Goal: Information Seeking & Learning: Learn about a topic

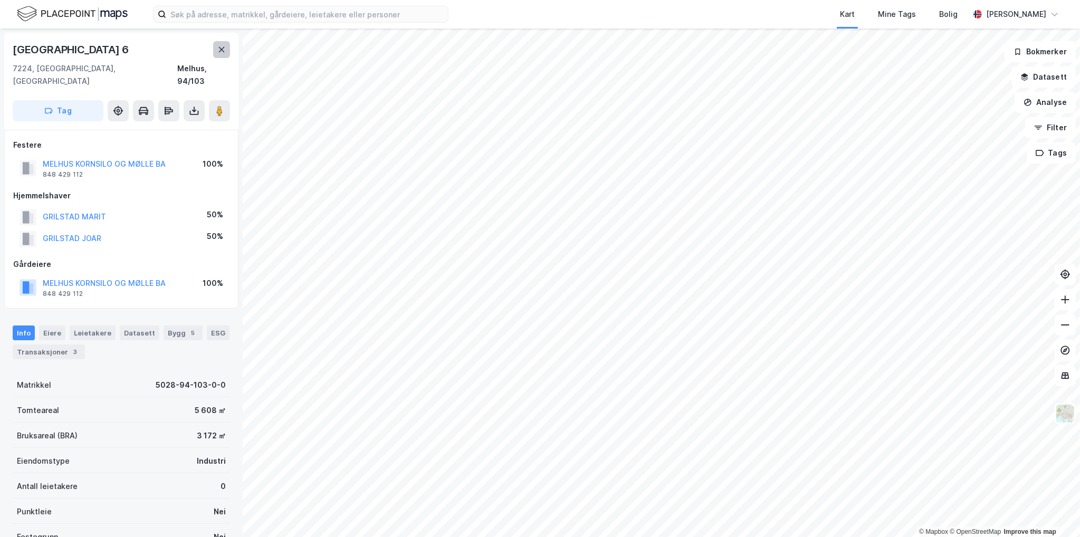
click at [219, 49] on icon at bounding box center [221, 49] width 8 height 8
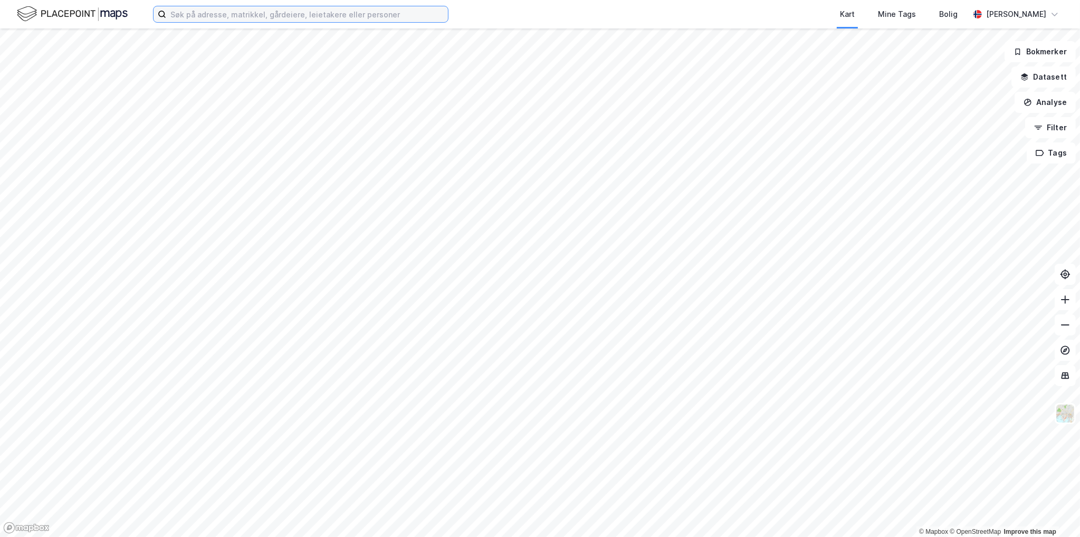
click at [299, 16] on input at bounding box center [307, 14] width 282 height 16
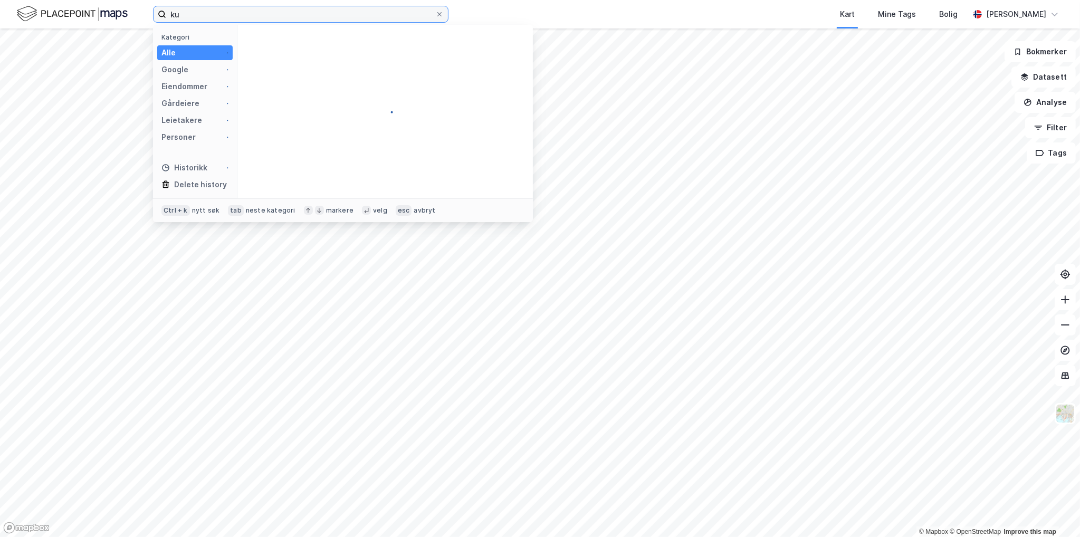
type input "k"
type input "sørumsgata 11"
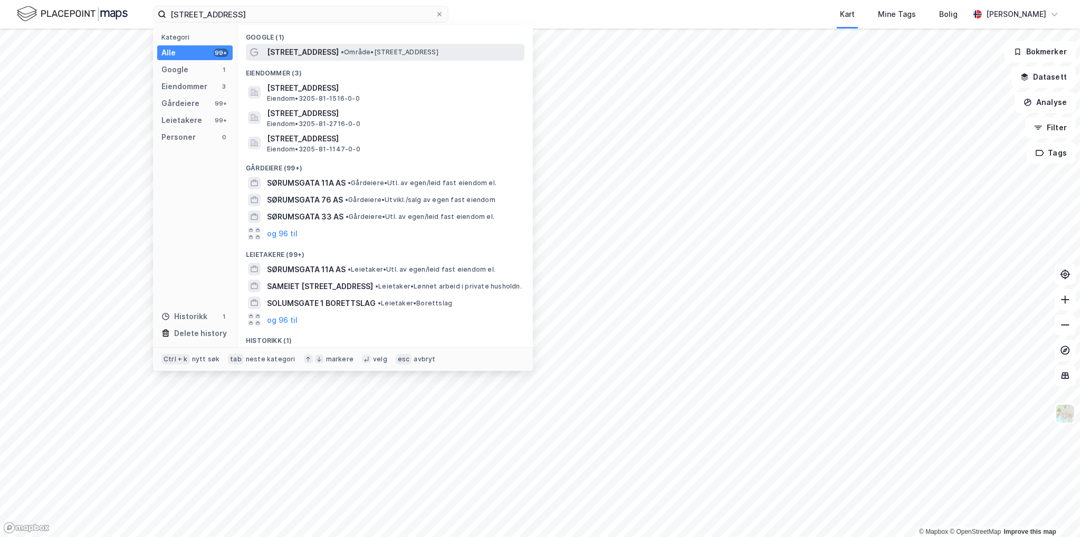
click at [418, 53] on span "• Område • Sørumsgata 11, 2004 Lillestrøm" at bounding box center [390, 52] width 98 height 8
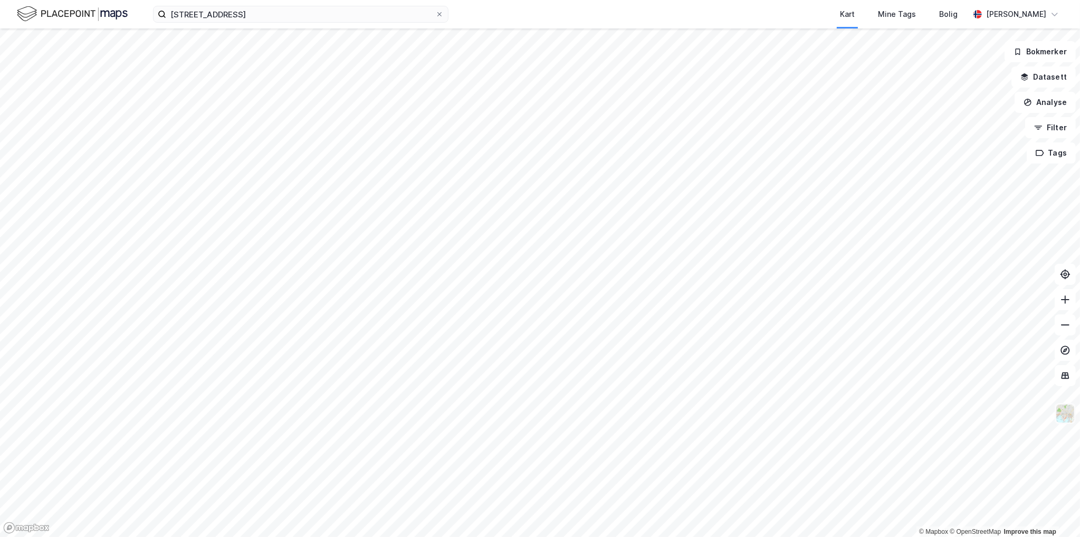
click at [1069, 424] on div "© Mapbox © OpenStreetMap Improve this map Bokmerker Datasett Analyse Filter Tags" at bounding box center [540, 283] width 1080 height 509
click at [1070, 412] on img at bounding box center [1066, 414] width 20 height 20
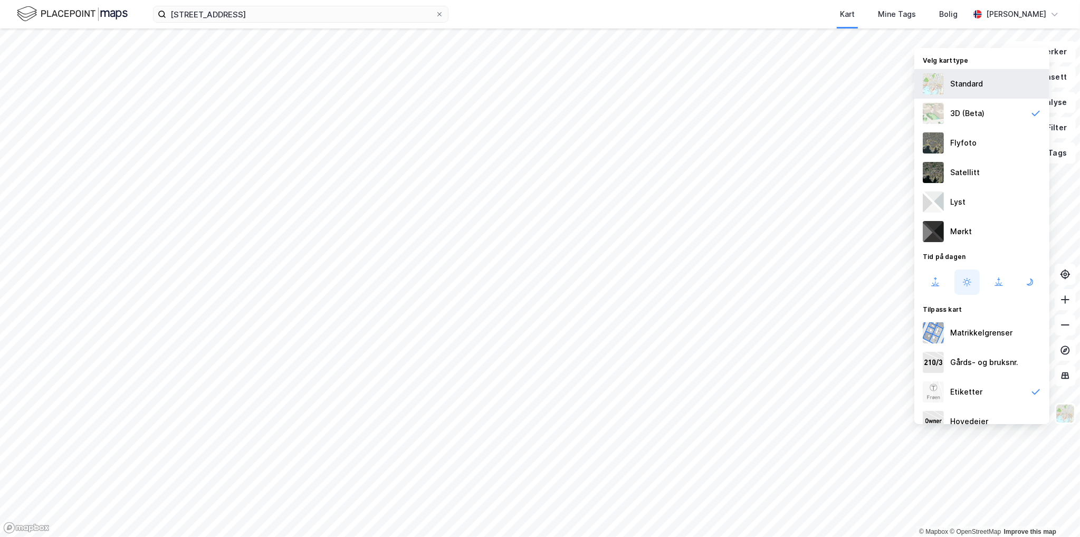
click at [990, 90] on div "Standard" at bounding box center [982, 84] width 135 height 30
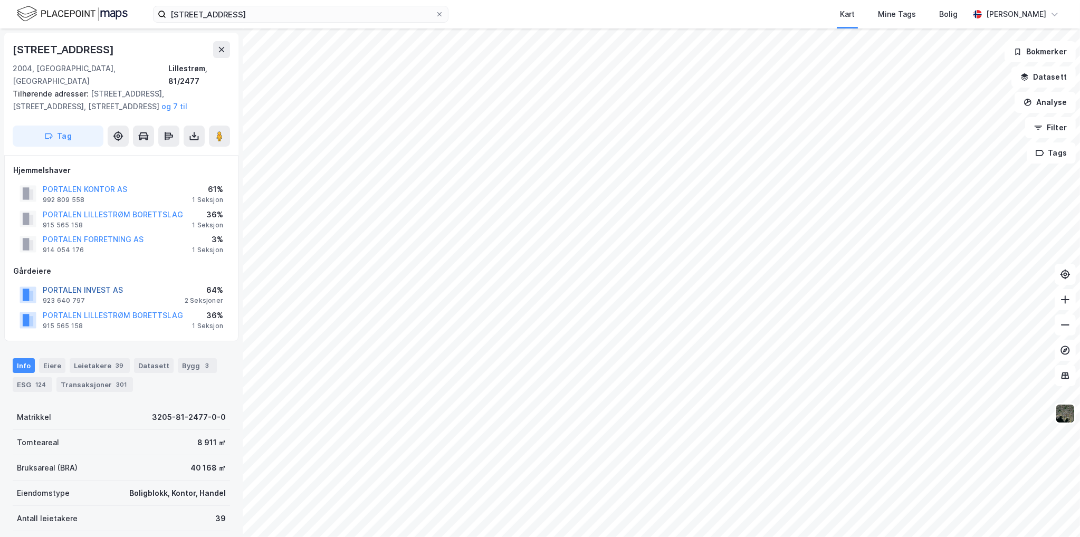
click at [0, 0] on button "PORTALEN INVEST AS" at bounding box center [0, 0] width 0 height 0
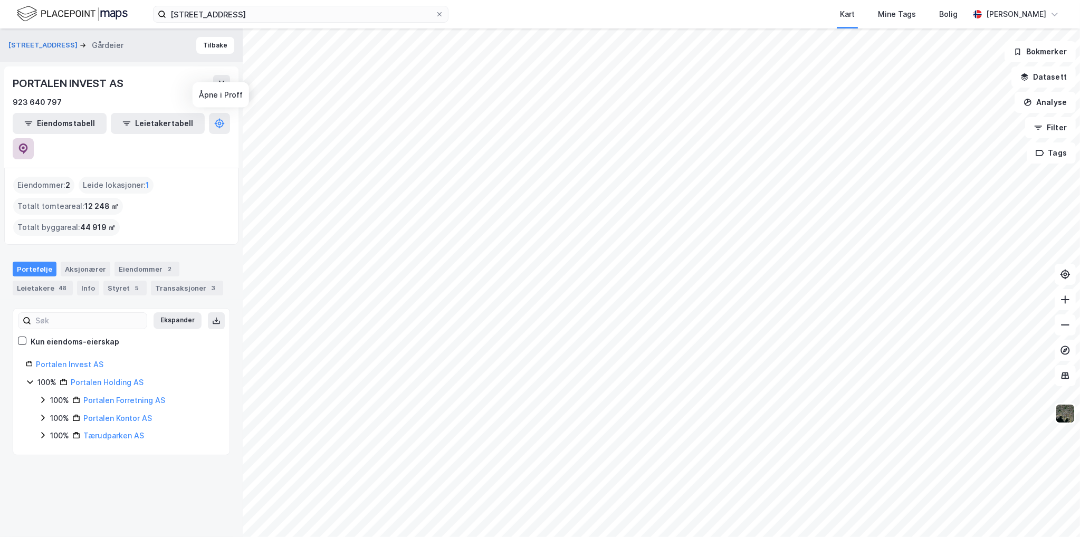
click at [34, 138] on button at bounding box center [23, 148] width 21 height 21
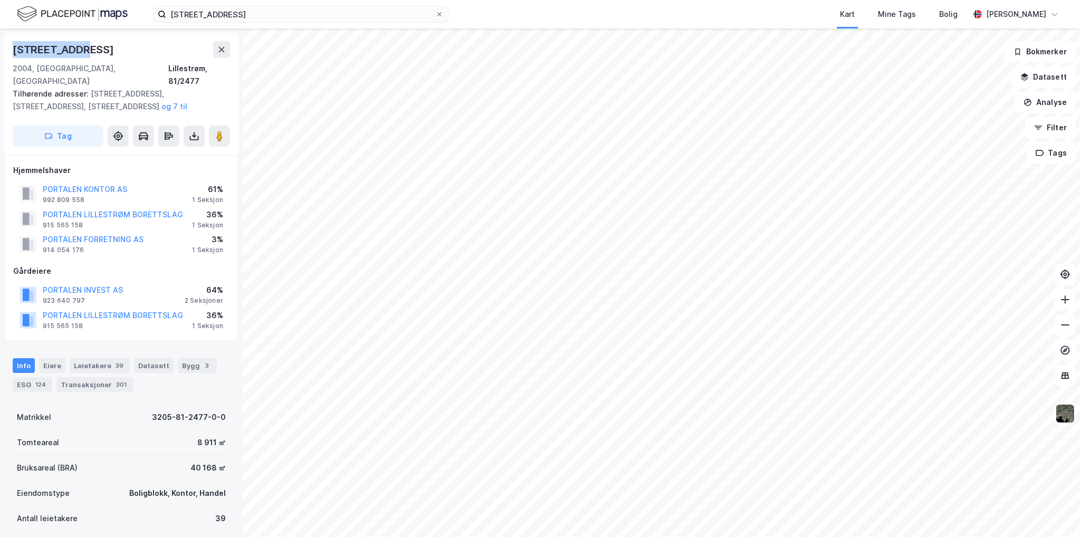
drag, startPoint x: 77, startPoint y: 47, endPoint x: 2, endPoint y: 51, distance: 75.1
click at [2, 51] on div "Kanalveien 4 2004, Lillestrøm, Akershus Lillestrøm, 81/2477 Tilhørende adresser…" at bounding box center [121, 283] width 243 height 509
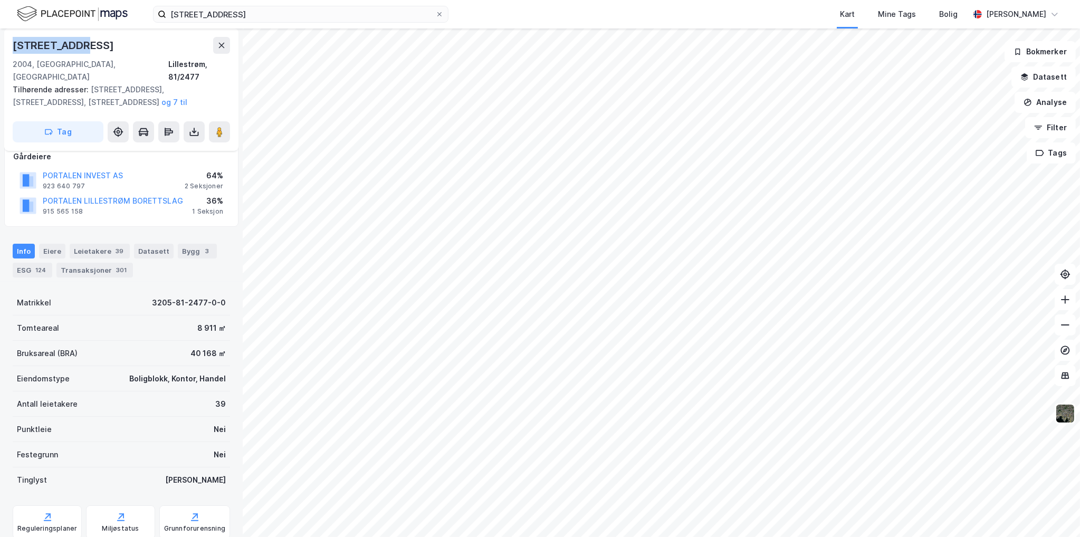
scroll to position [106, 0]
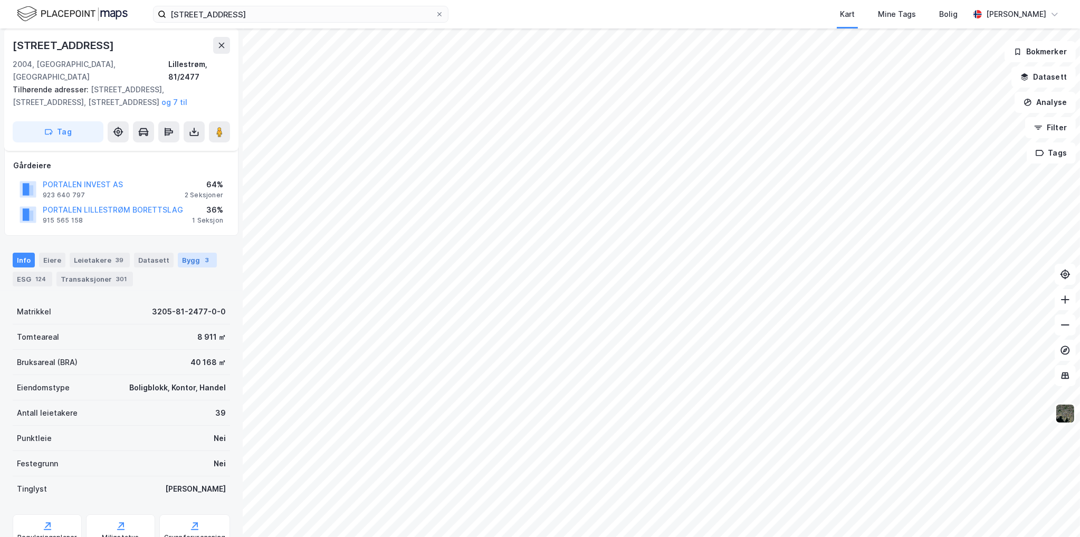
click at [202, 255] on div "3" at bounding box center [207, 260] width 11 height 11
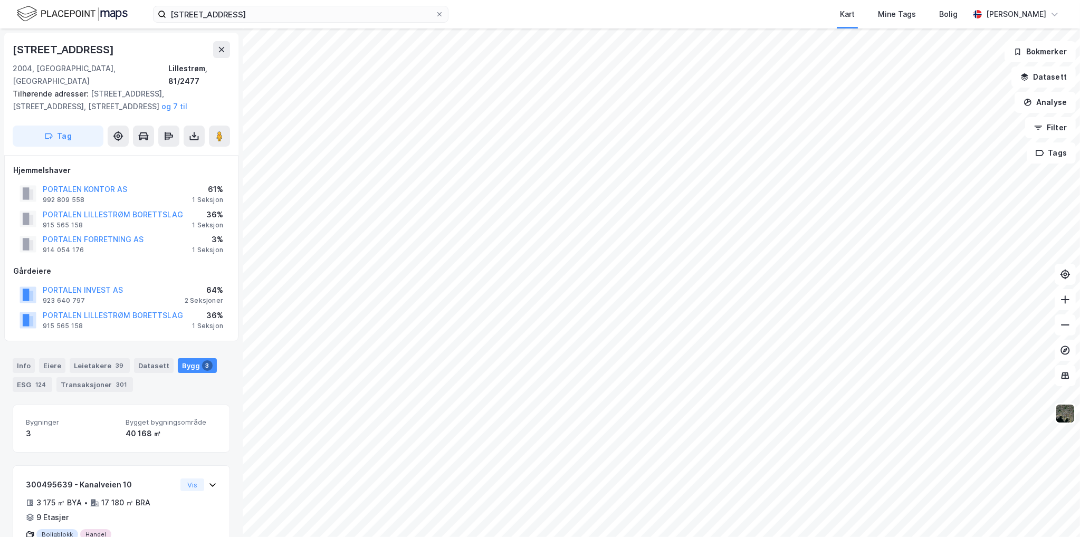
click at [167, 381] on div "Info Eiere Leietakere 39 Datasett Bygg 3 ESG 124 Transaksjoner 301" at bounding box center [121, 371] width 243 height 51
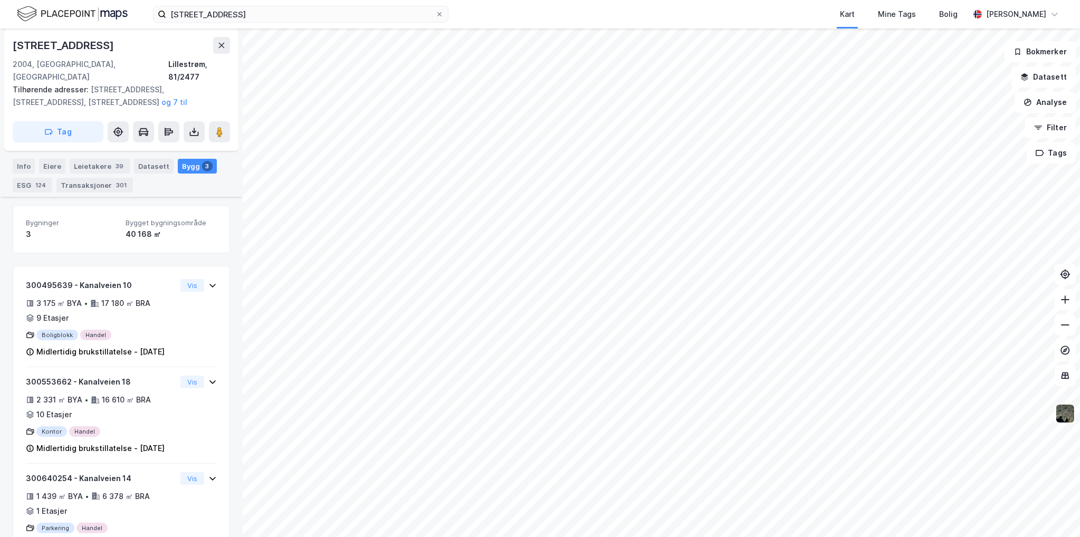
scroll to position [229, 0]
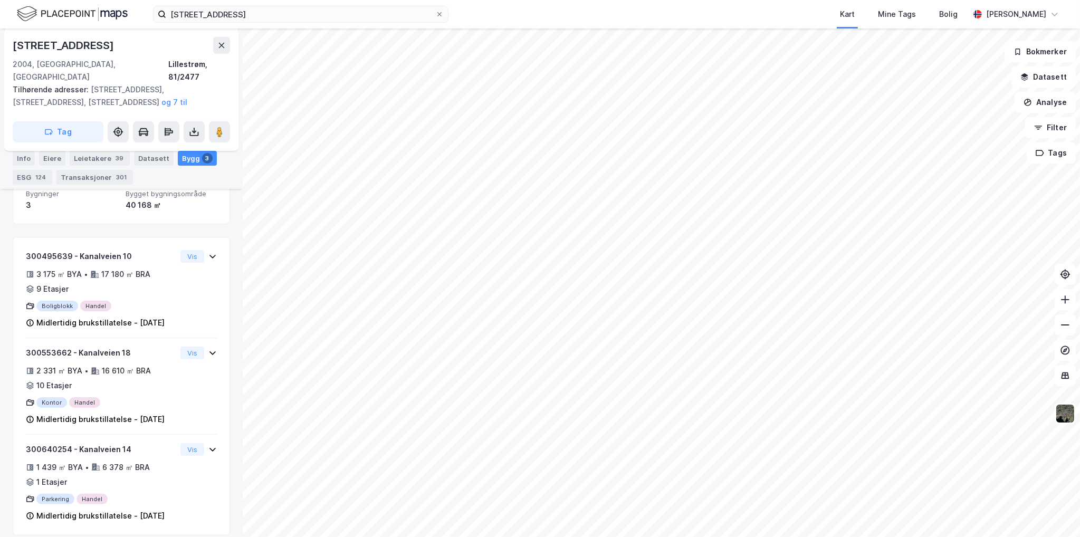
scroll to position [33, 0]
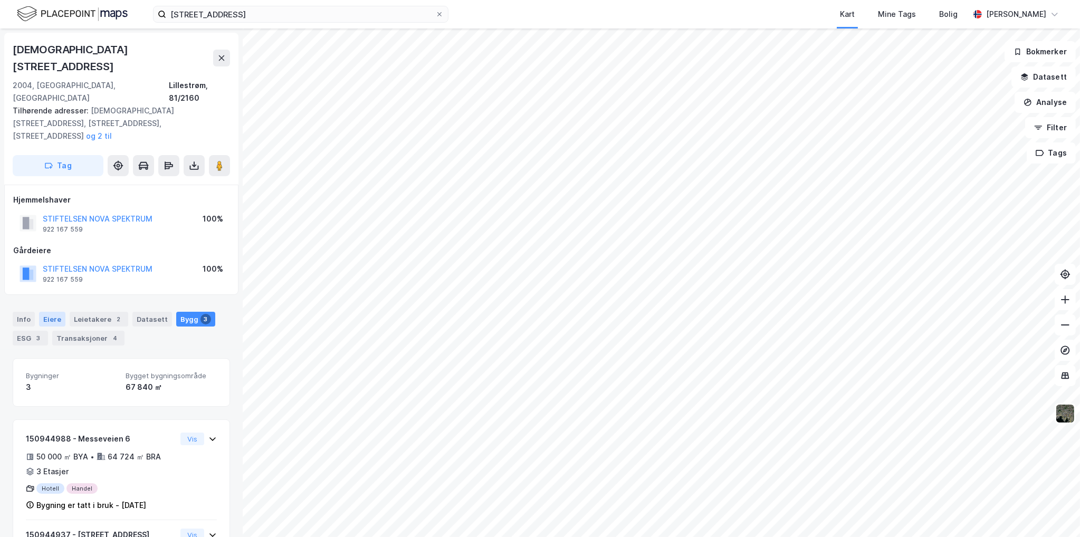
click at [50, 312] on div "Eiere" at bounding box center [52, 319] width 26 height 15
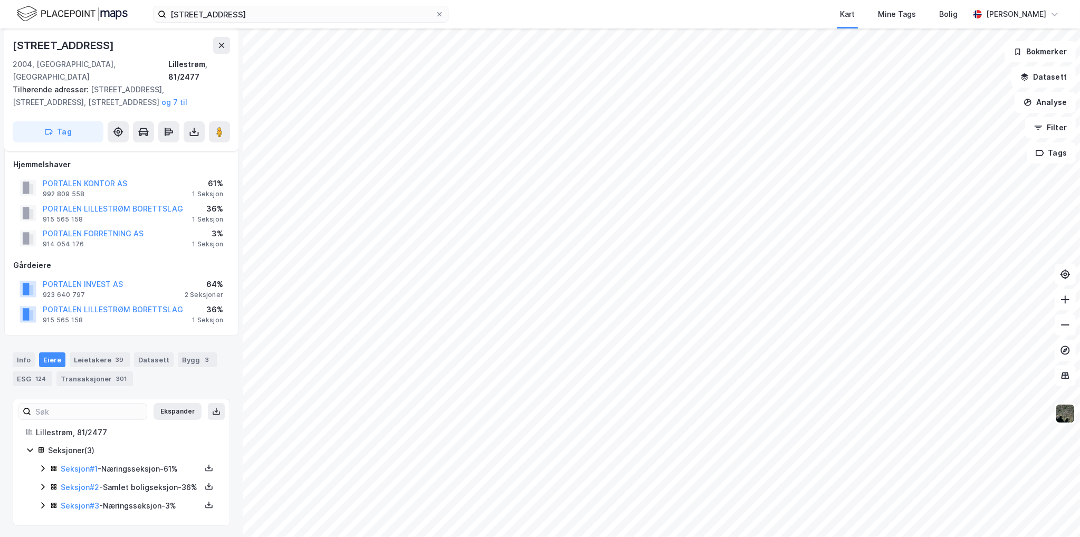
scroll to position [6, 0]
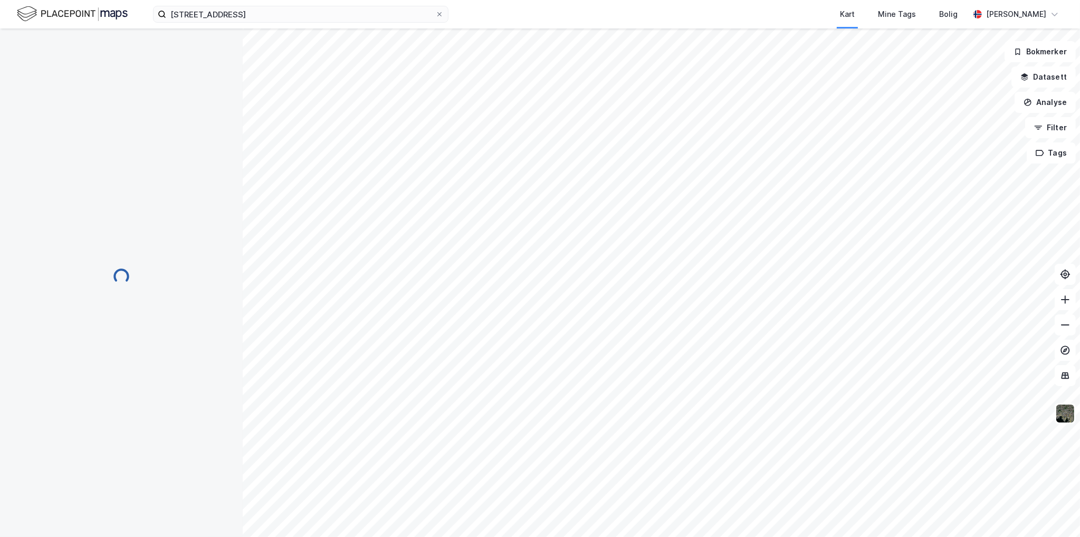
scroll to position [6, 0]
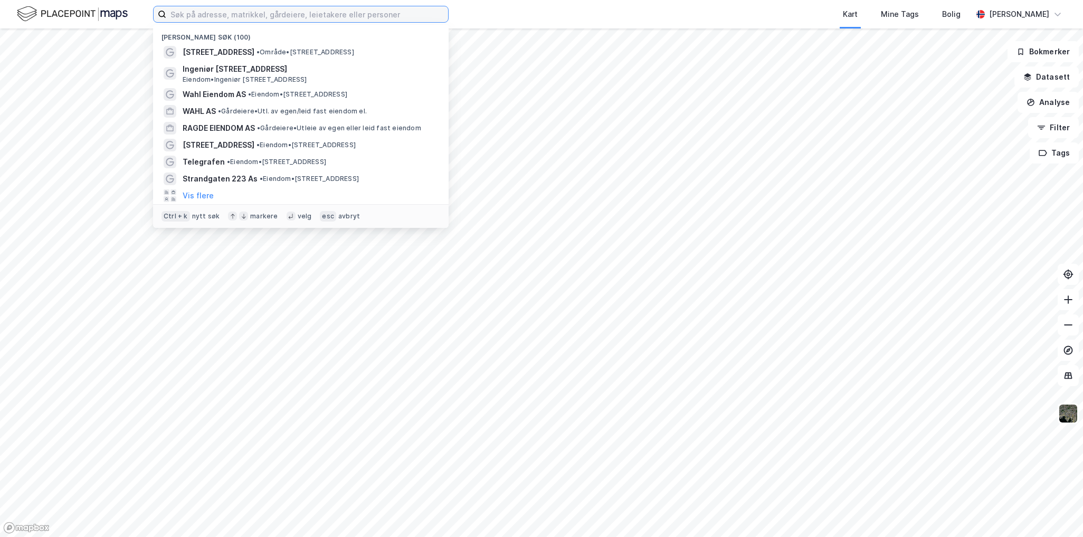
click at [220, 20] on input at bounding box center [307, 14] width 282 height 16
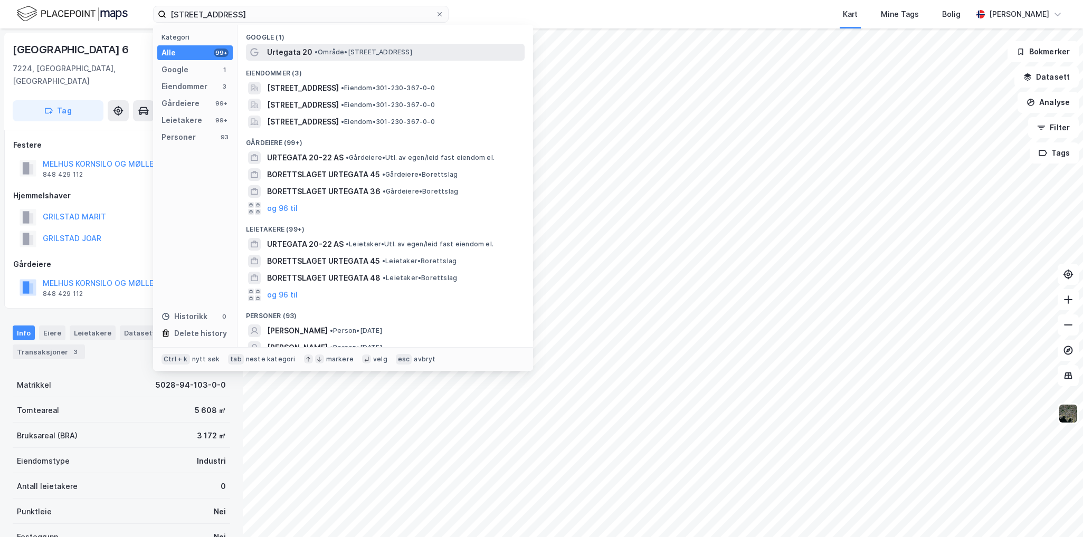
click at [317, 50] on span "•" at bounding box center [316, 52] width 3 height 8
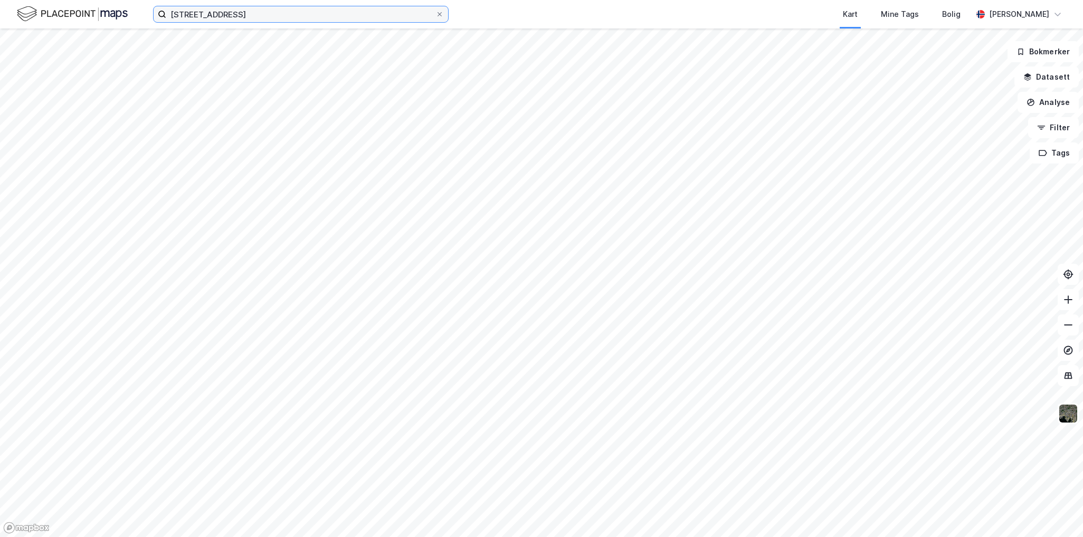
click at [307, 22] on input "urtegata 20" at bounding box center [300, 14] width 269 height 16
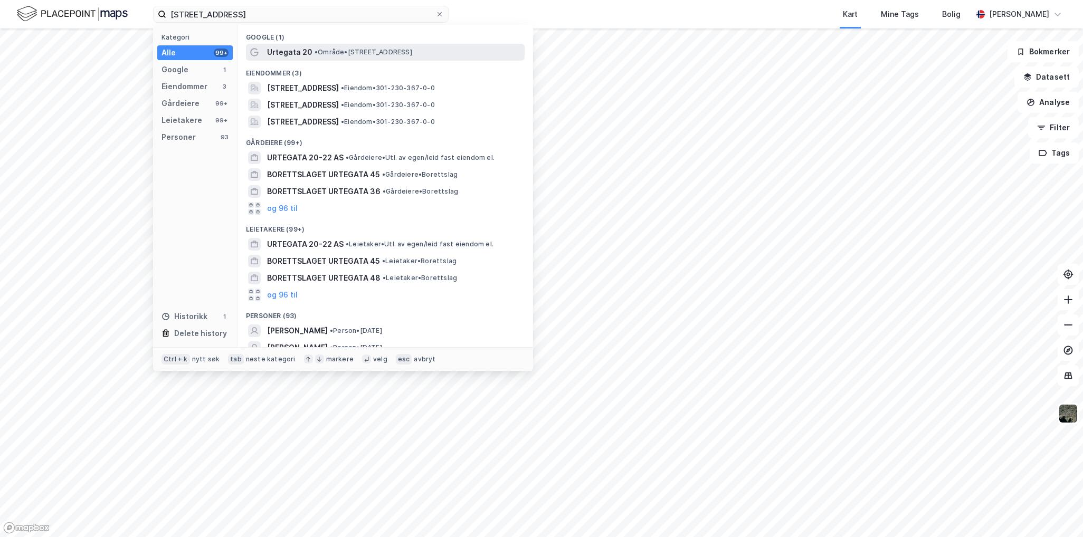
click at [335, 54] on span "• Område • Urtegata 20, 0187 Oslo" at bounding box center [364, 52] width 98 height 8
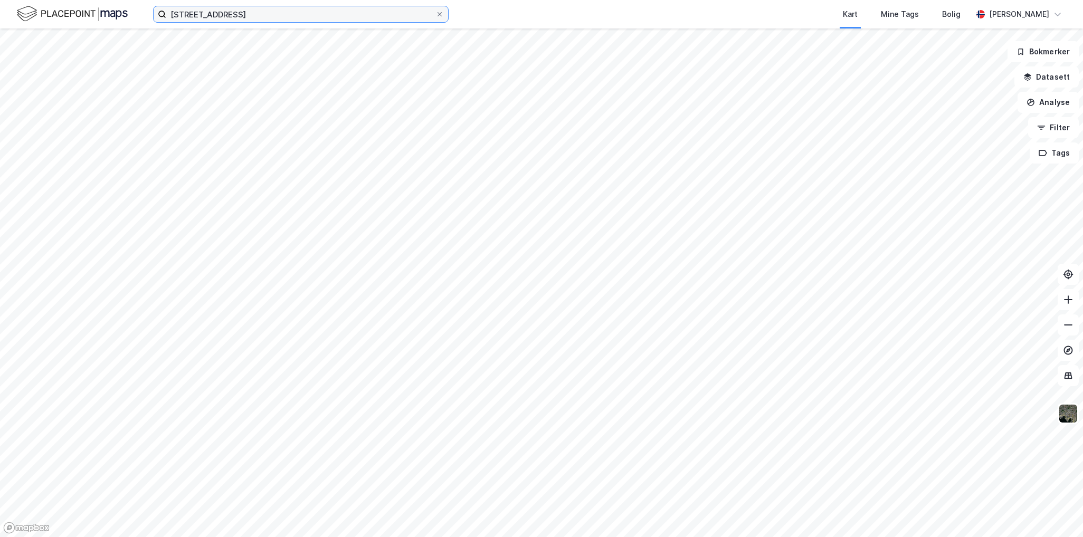
click at [289, 16] on input "urtegata 20" at bounding box center [300, 14] width 269 height 16
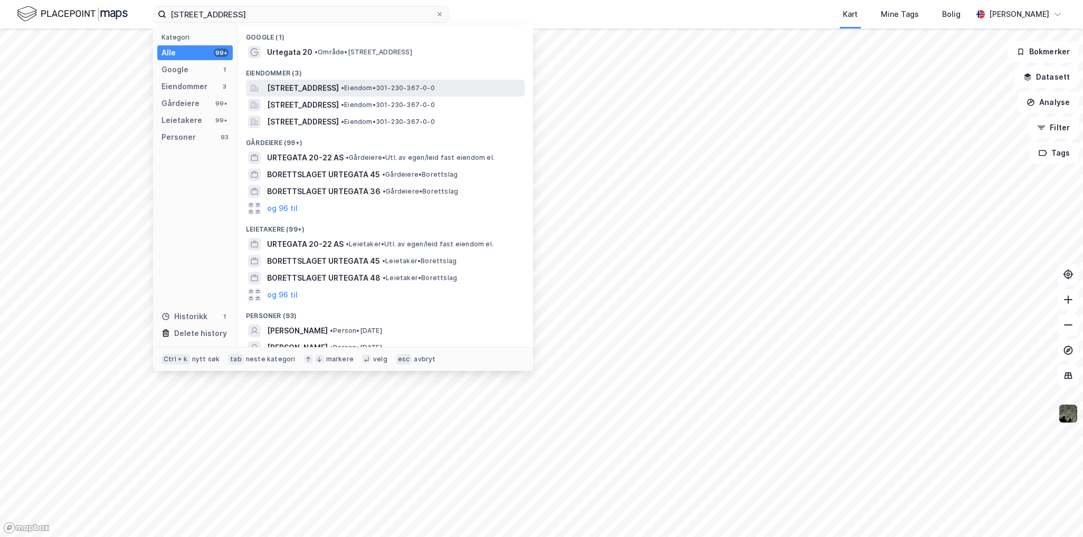
click at [337, 88] on span "[STREET_ADDRESS]" at bounding box center [303, 88] width 72 height 13
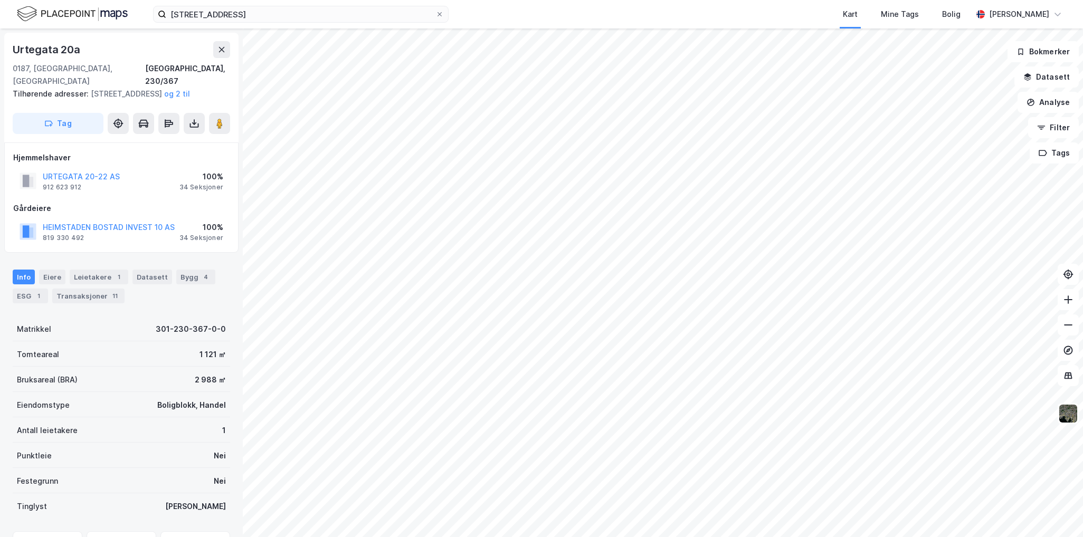
click at [97, 279] on div "Leietakere 1" at bounding box center [99, 277] width 59 height 15
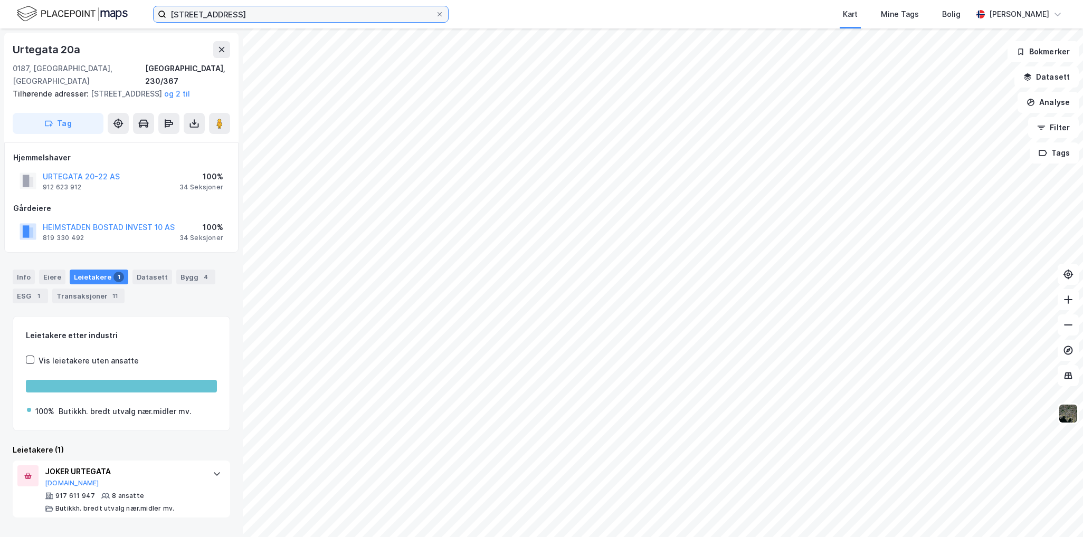
click at [234, 13] on input "urtegata 20" at bounding box center [300, 14] width 269 height 16
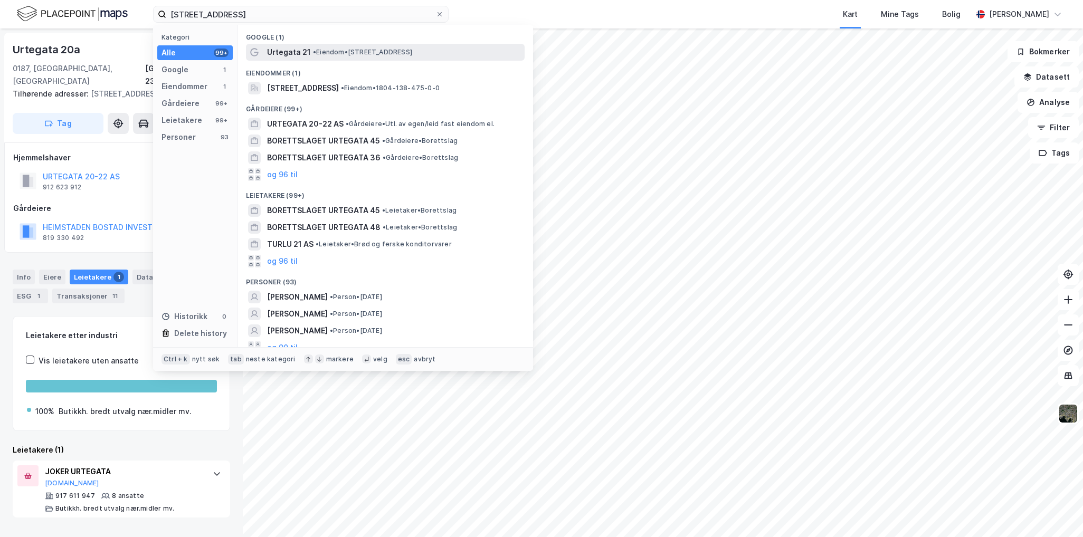
click at [356, 50] on span "• Eiendom • Urtegata 21, 0187 Oslo" at bounding box center [362, 52] width 99 height 8
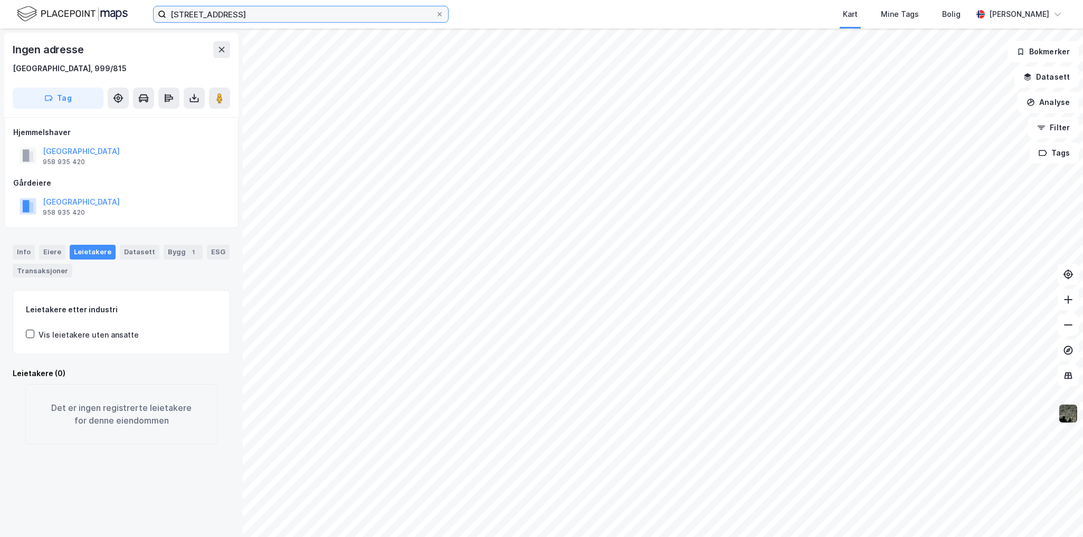
click at [226, 20] on input "urtegata 21" at bounding box center [300, 14] width 269 height 16
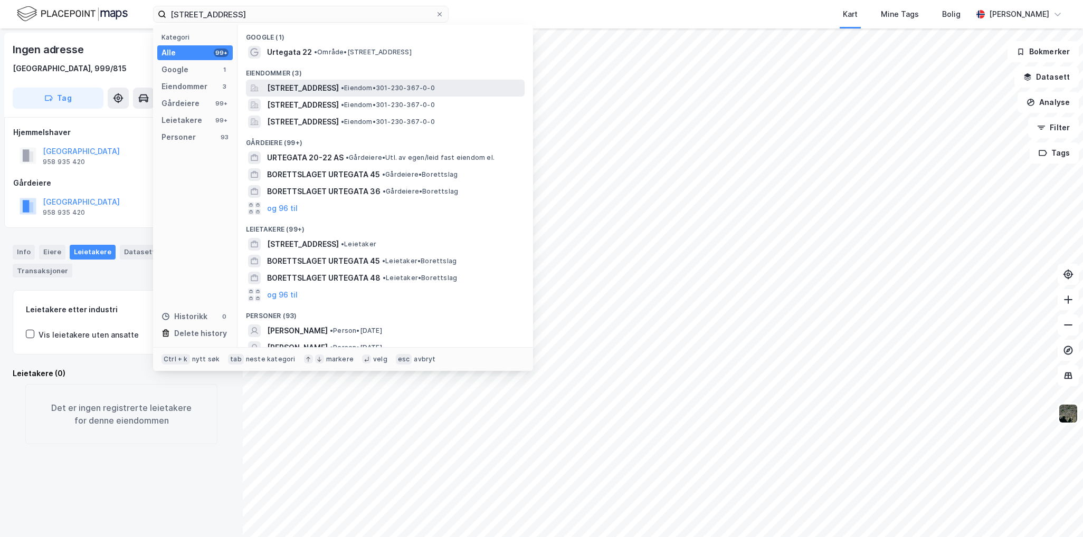
click at [339, 86] on span "Urtegata 22A, 0187, OSLO, OSLO" at bounding box center [303, 88] width 72 height 13
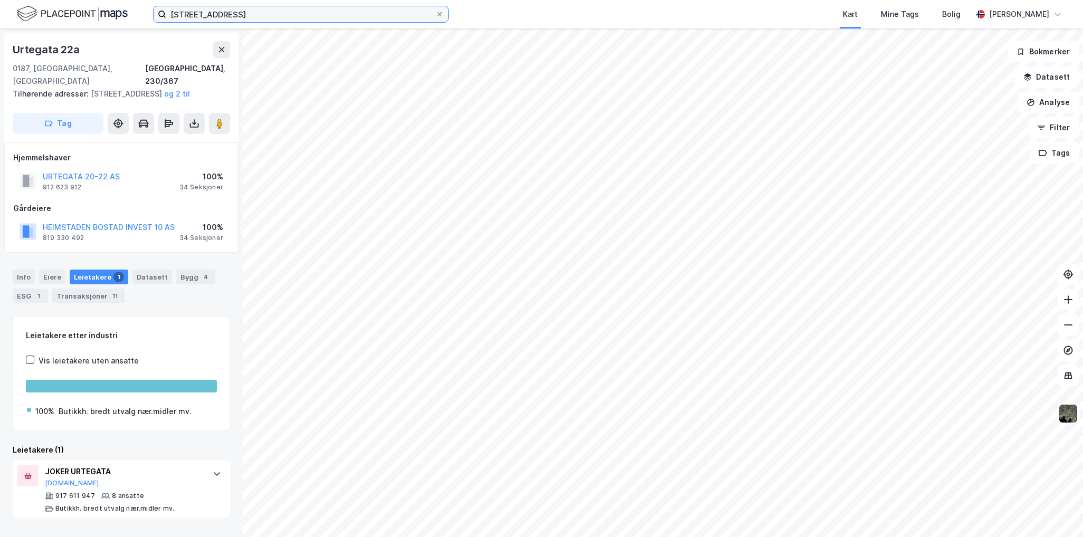
click at [279, 7] on input "urtegata 22" at bounding box center [300, 14] width 269 height 16
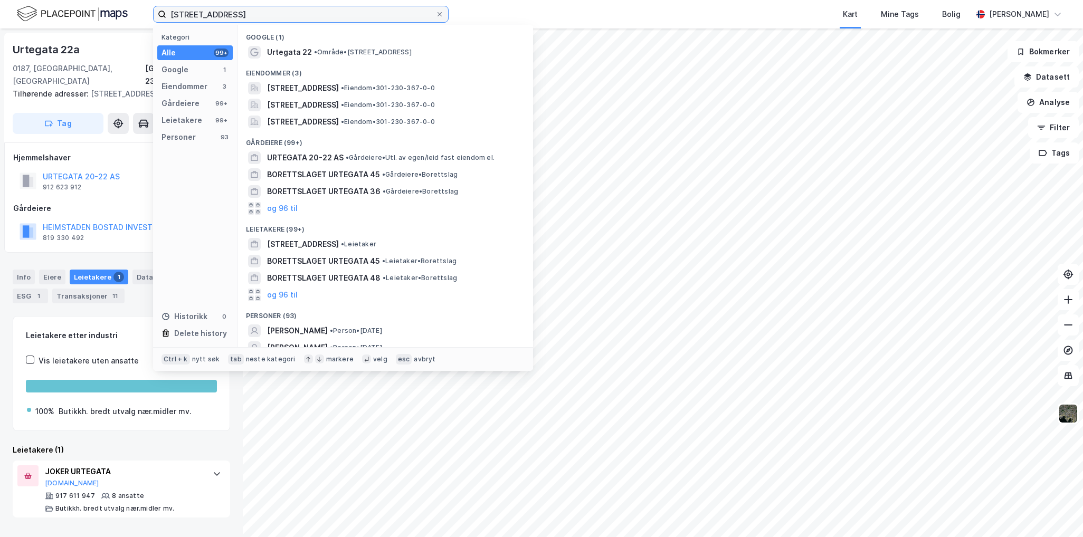
click at [279, 7] on input "urtegata 22" at bounding box center [300, 14] width 269 height 16
paste input "Trondheimsveien 8"
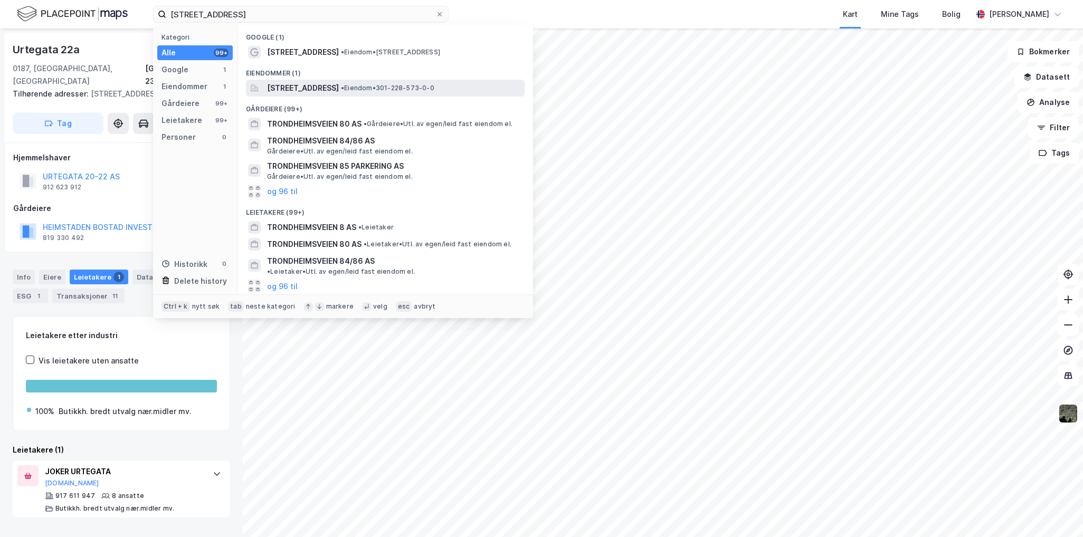
click at [339, 84] on span "[STREET_ADDRESS]" at bounding box center [303, 88] width 72 height 13
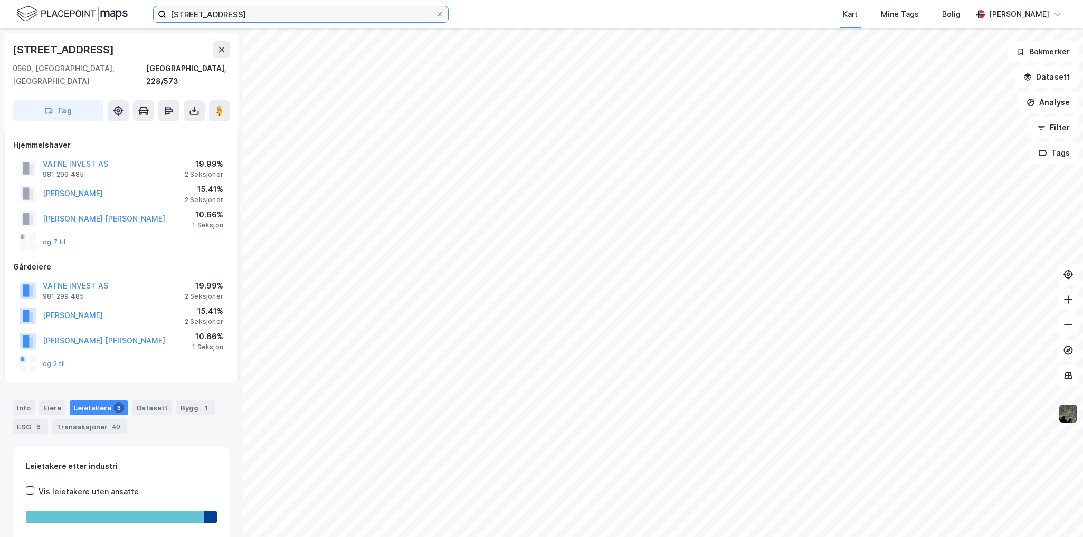
click at [219, 16] on input "Trondheimsveien 8" at bounding box center [300, 14] width 269 height 16
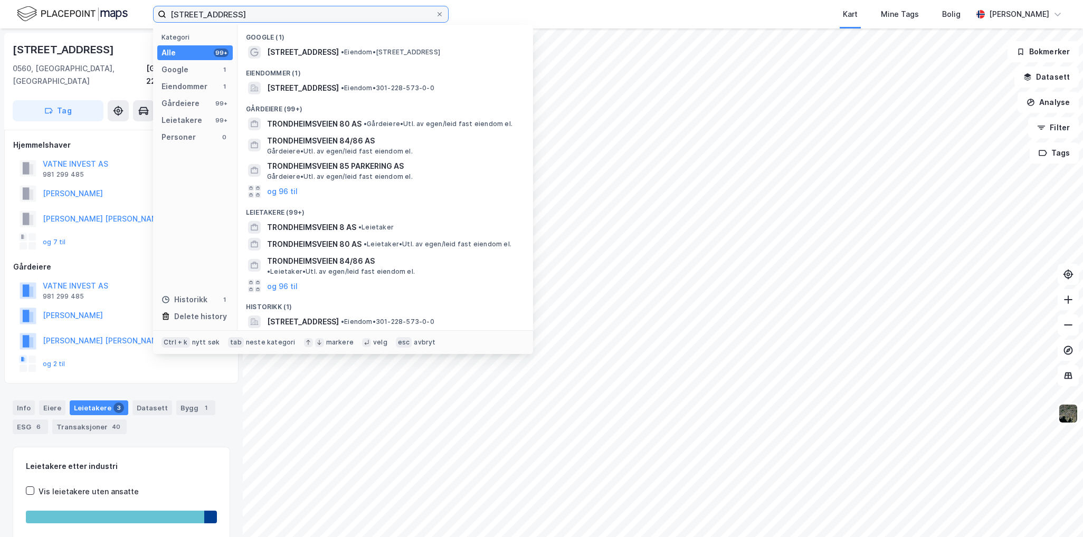
click at [219, 16] on input "Trondheimsveien 8" at bounding box center [300, 14] width 269 height 16
paste input "hereses gate 33"
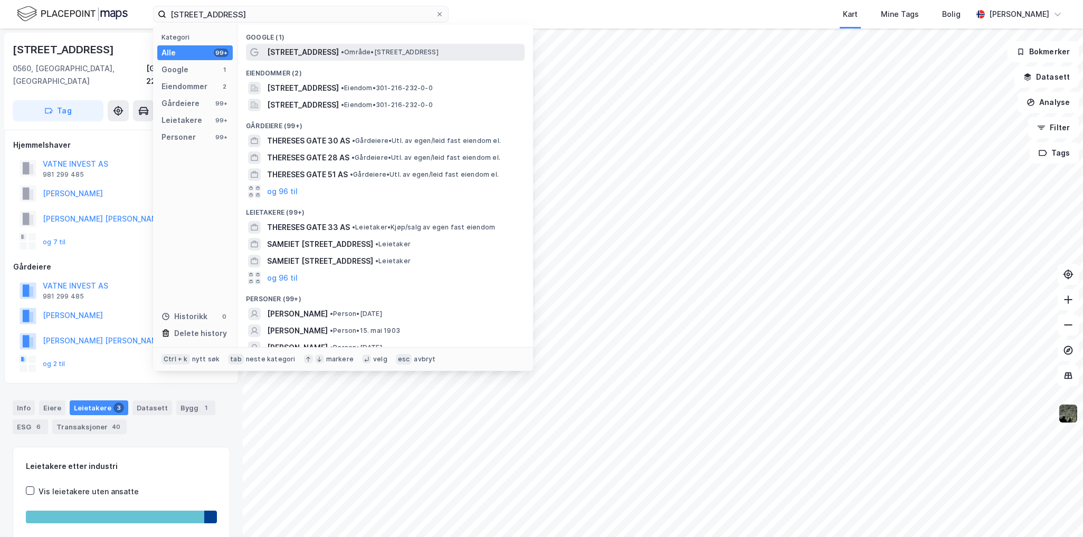
click at [375, 51] on span "• Område • Thereses gate 33, 0354 Oslo" at bounding box center [390, 52] width 98 height 8
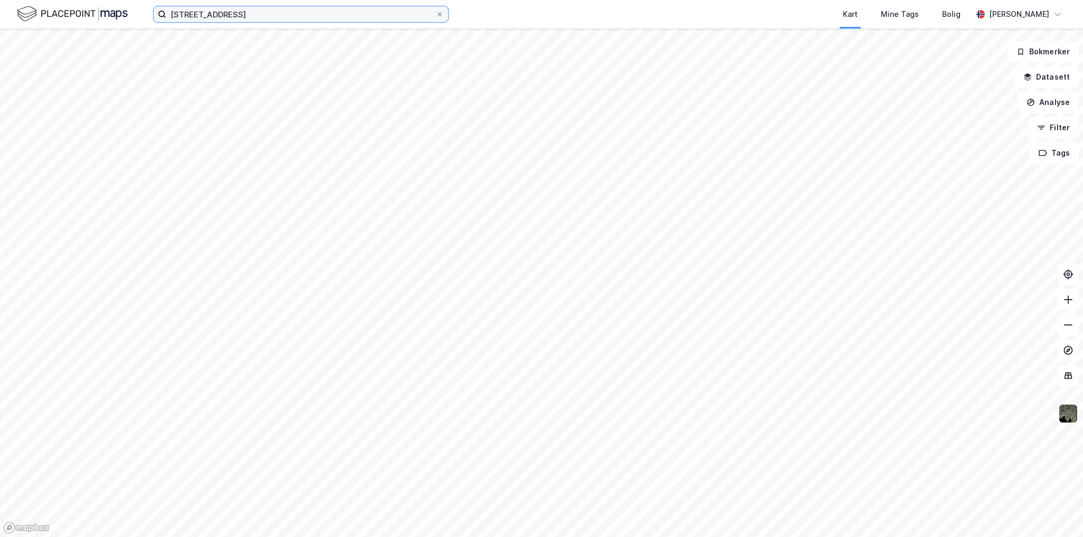
click at [249, 16] on input "[STREET_ADDRESS]" at bounding box center [300, 14] width 269 height 16
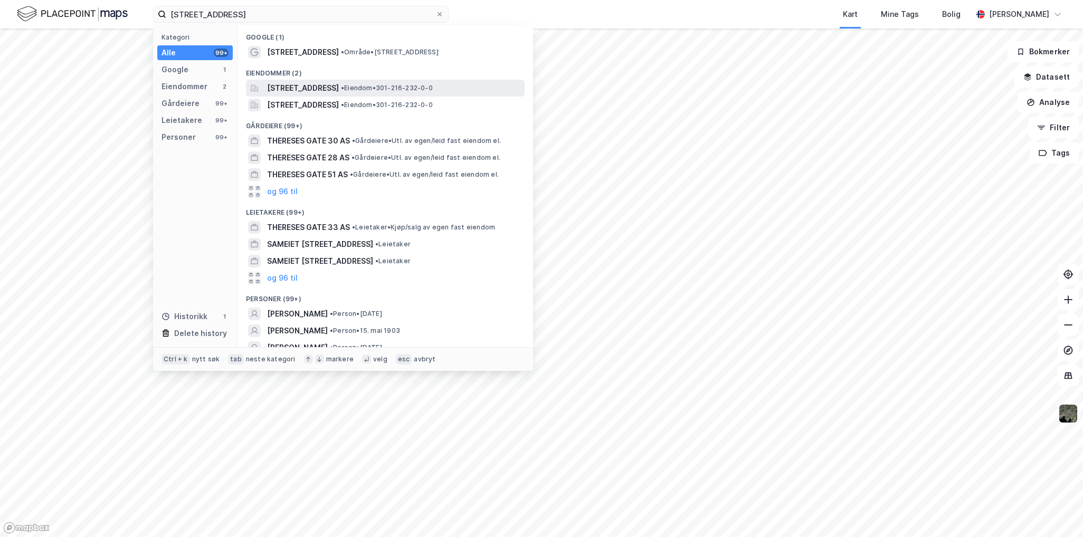
click at [331, 94] on div "Thereses gate 33A, 0354, OSLO, OSLO • Eiendom • 301-216-232-0-0" at bounding box center [385, 88] width 279 height 17
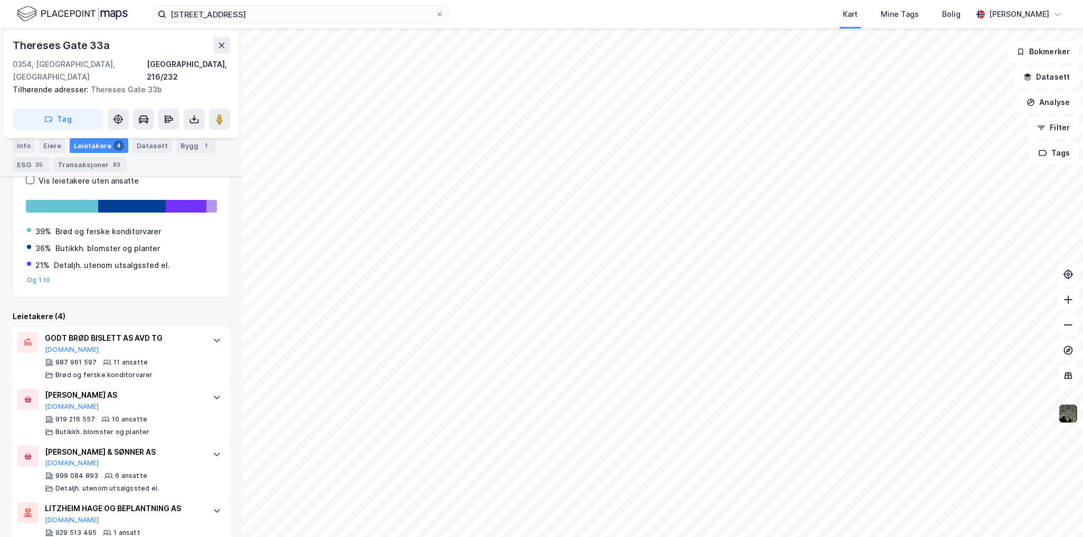
scroll to position [316, 0]
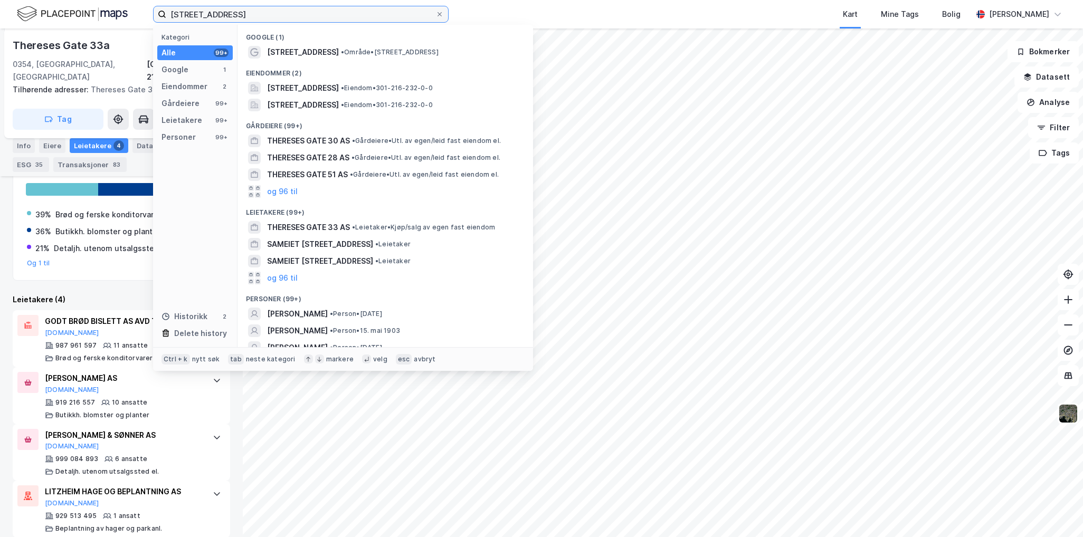
click at [210, 6] on input "[STREET_ADDRESS]" at bounding box center [300, 14] width 269 height 16
paste input "Pilestredet 57"
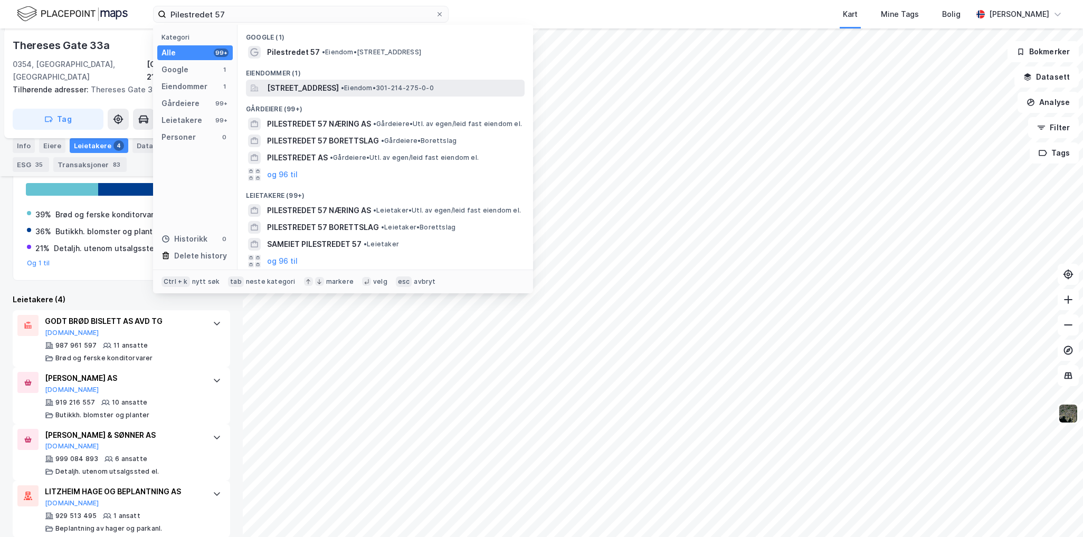
click at [339, 87] on span "[STREET_ADDRESS]" at bounding box center [303, 88] width 72 height 13
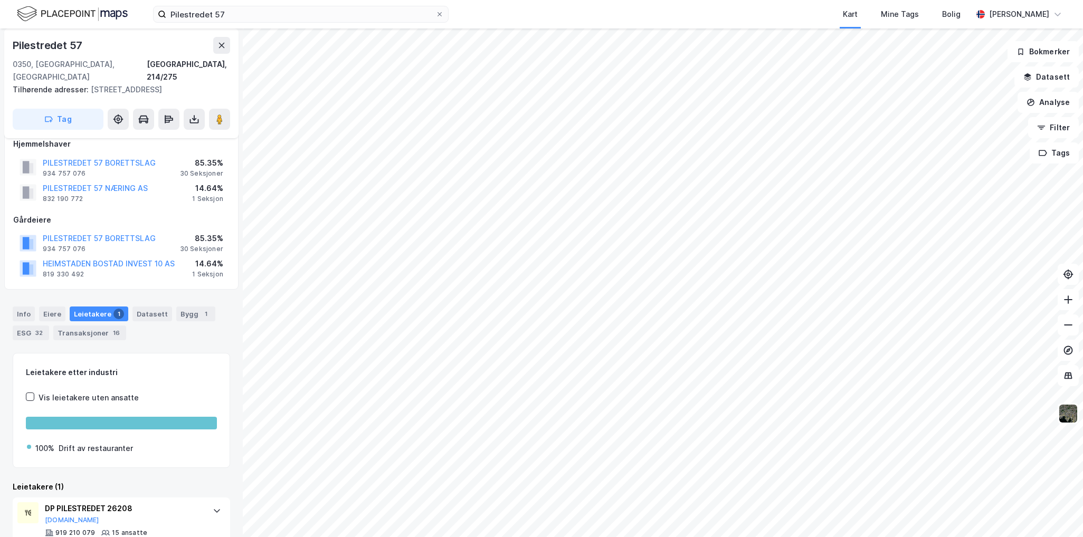
scroll to position [30, 0]
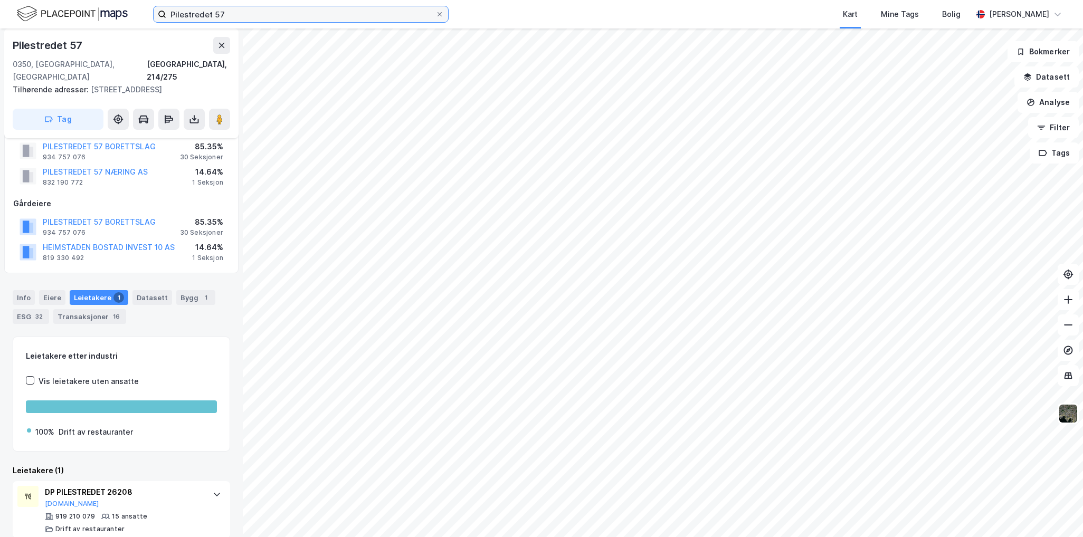
click at [308, 13] on input "Pilestredet 57" at bounding box center [300, 14] width 269 height 16
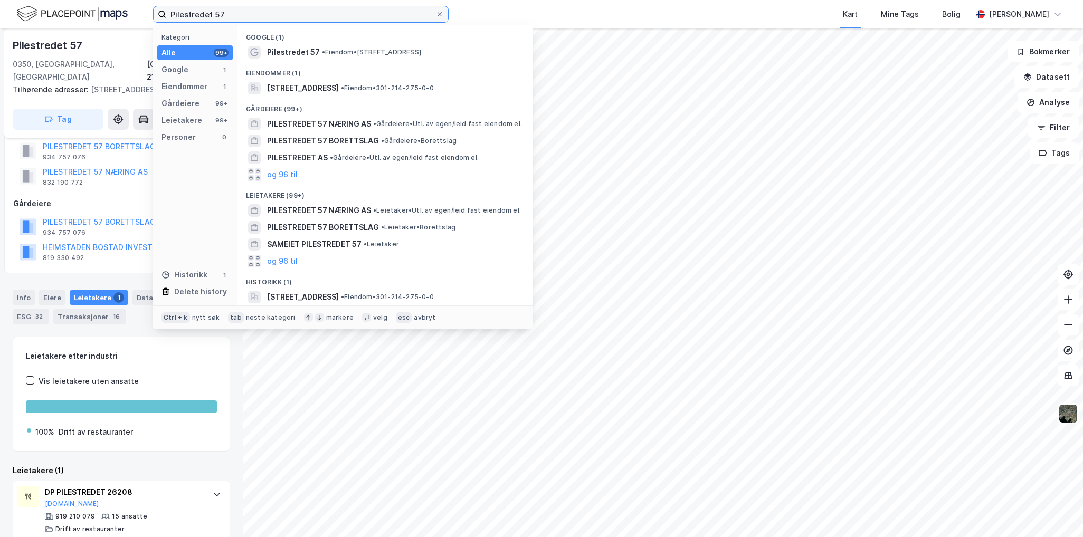
click at [308, 13] on input "Pilestredet 57" at bounding box center [300, 14] width 269 height 16
paste input "eter Møllers vei 5 AB"
type input "Peter Møllers vei 5 AB"
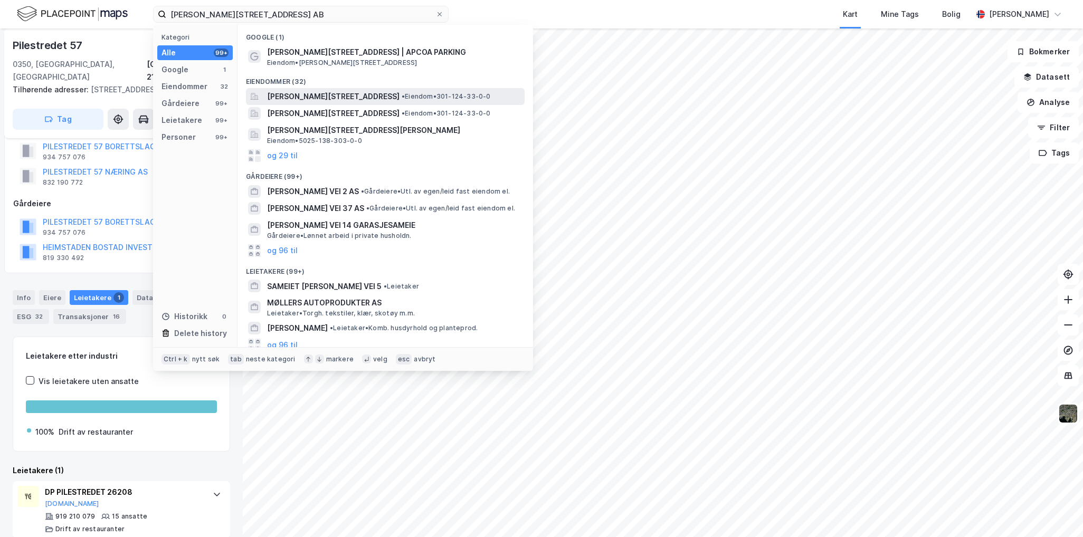
click at [388, 102] on span "[PERSON_NAME][STREET_ADDRESS]" at bounding box center [333, 96] width 132 height 13
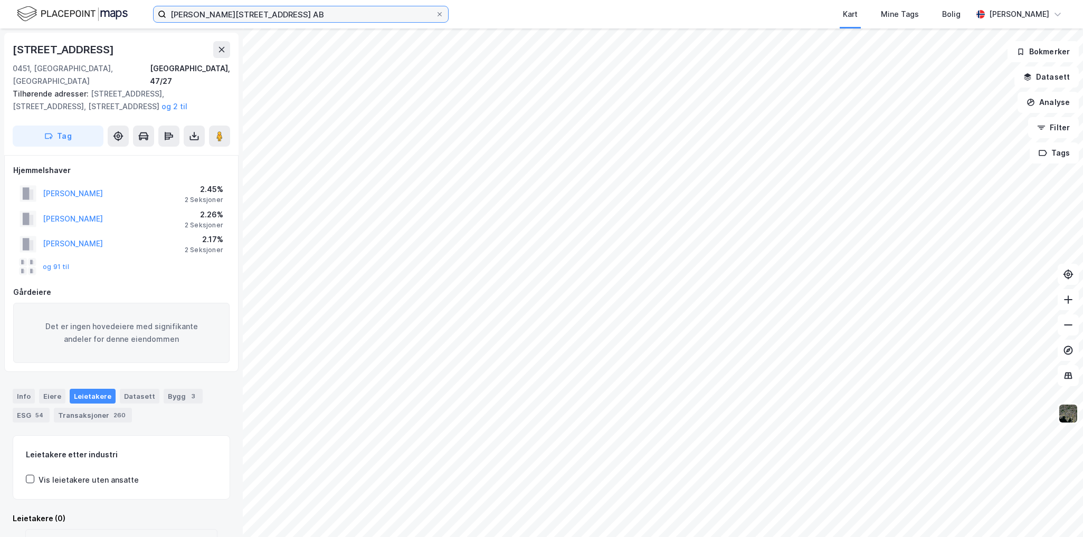
click at [276, 20] on input "Peter Møllers vei 5 AB" at bounding box center [300, 14] width 269 height 16
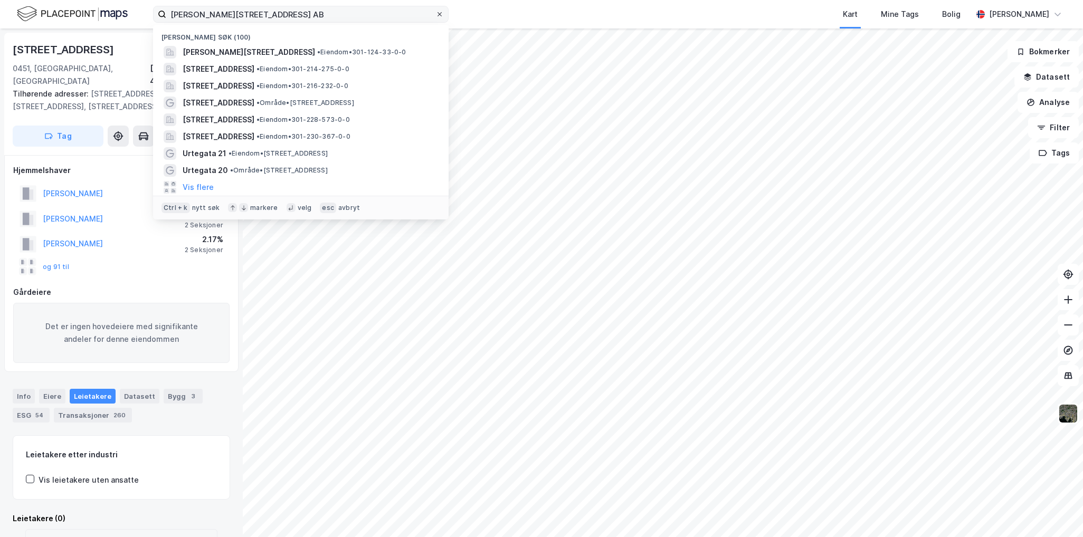
click at [441, 15] on icon at bounding box center [439, 14] width 6 height 6
click at [435, 15] on input "Peter Møllers vei 5 AB" at bounding box center [300, 14] width 269 height 16
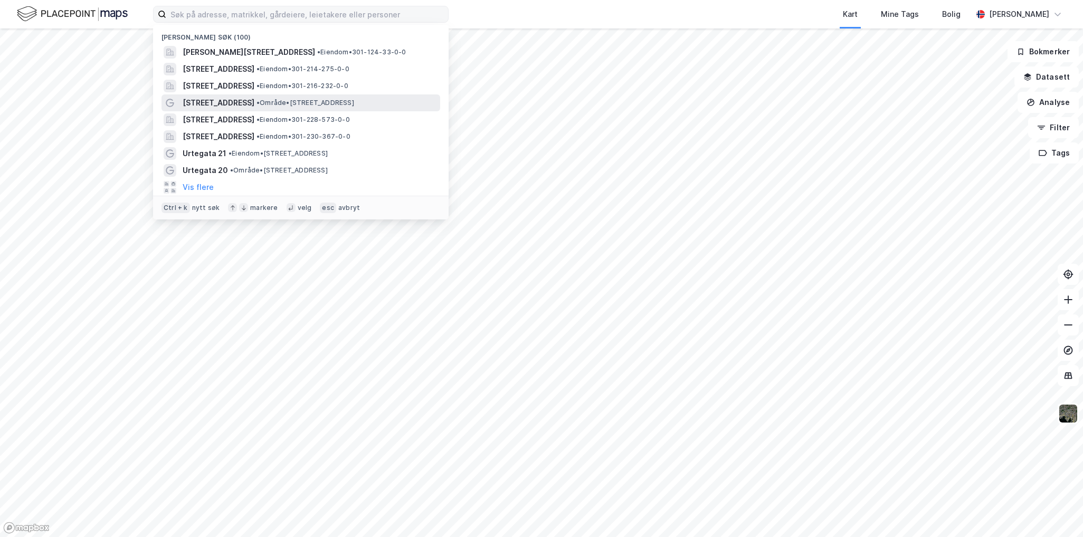
click at [257, 100] on span "• Område • Thereses gate 33, 0354 Oslo" at bounding box center [306, 103] width 98 height 8
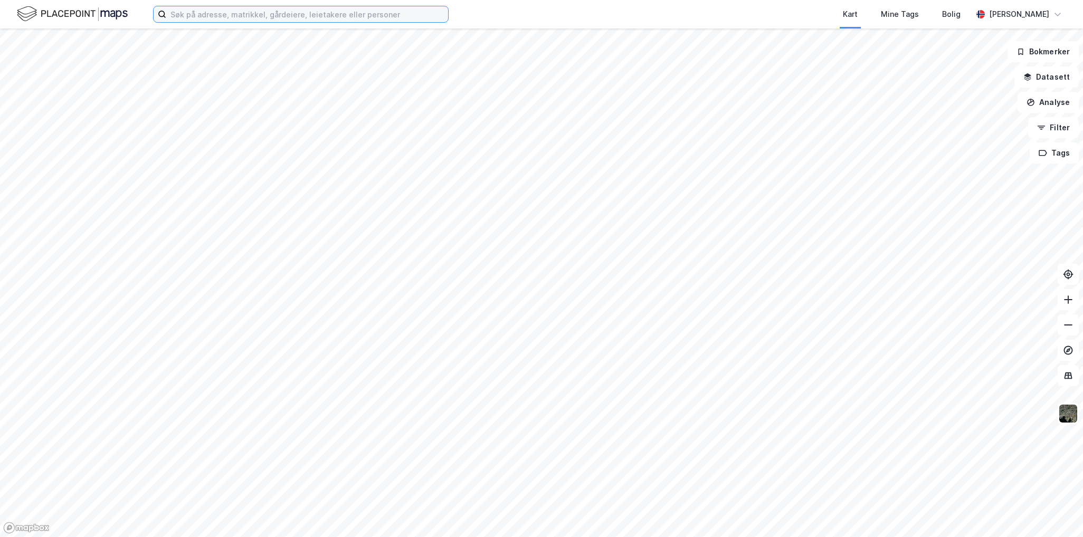
click at [277, 16] on input at bounding box center [307, 14] width 282 height 16
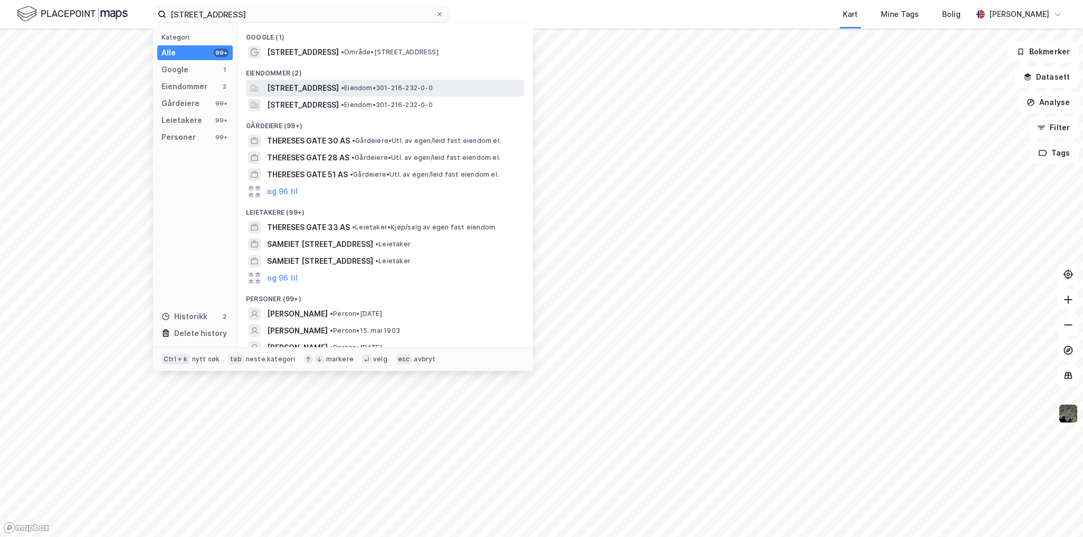
click at [339, 88] on span "[STREET_ADDRESS]" at bounding box center [303, 88] width 72 height 13
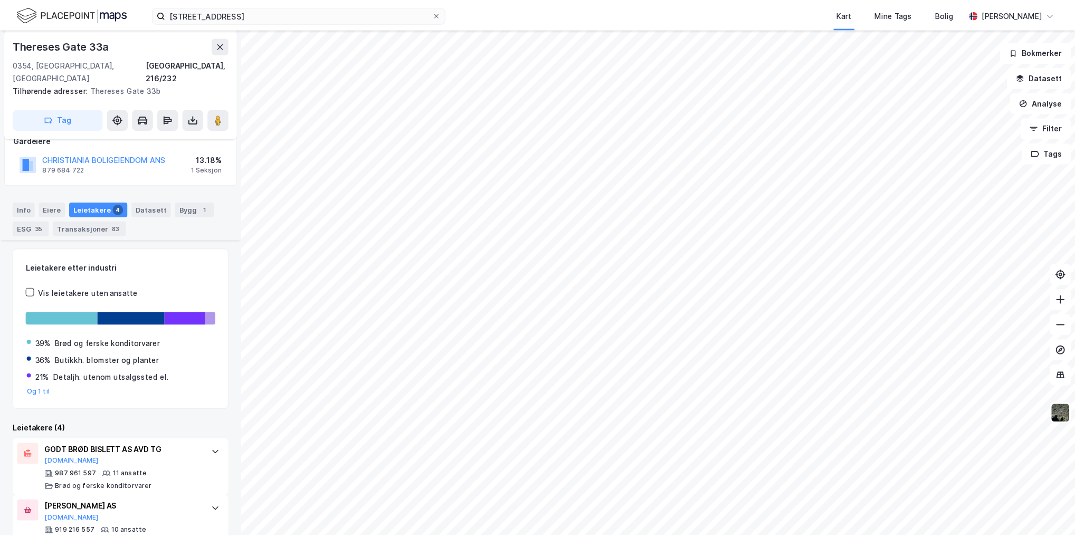
scroll to position [316, 0]
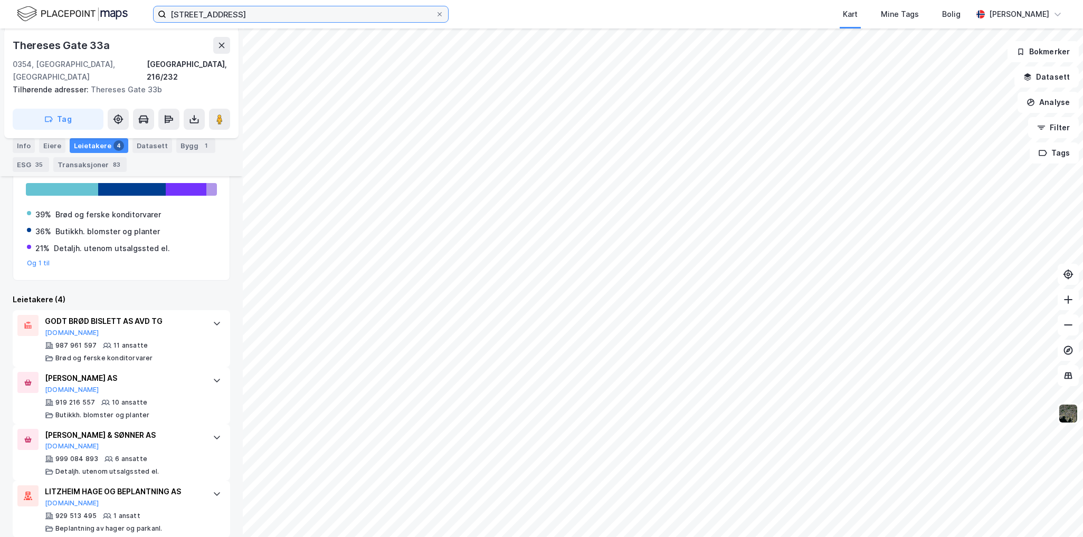
click at [229, 22] on input "thereses gate 33" at bounding box center [300, 14] width 269 height 16
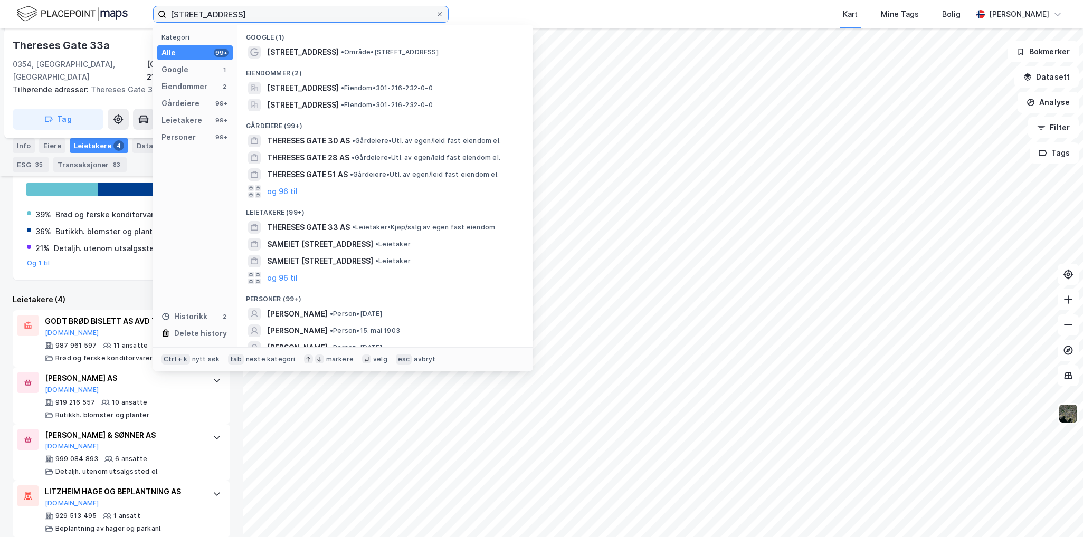
click at [236, 15] on input "thereses gate 33" at bounding box center [300, 14] width 269 height 16
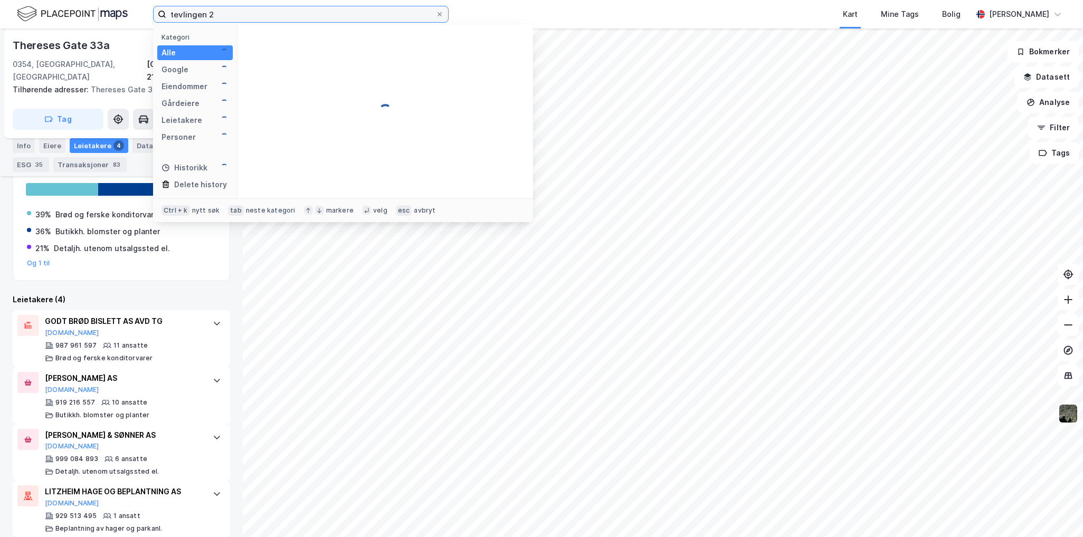
type input "tevlingen 23"
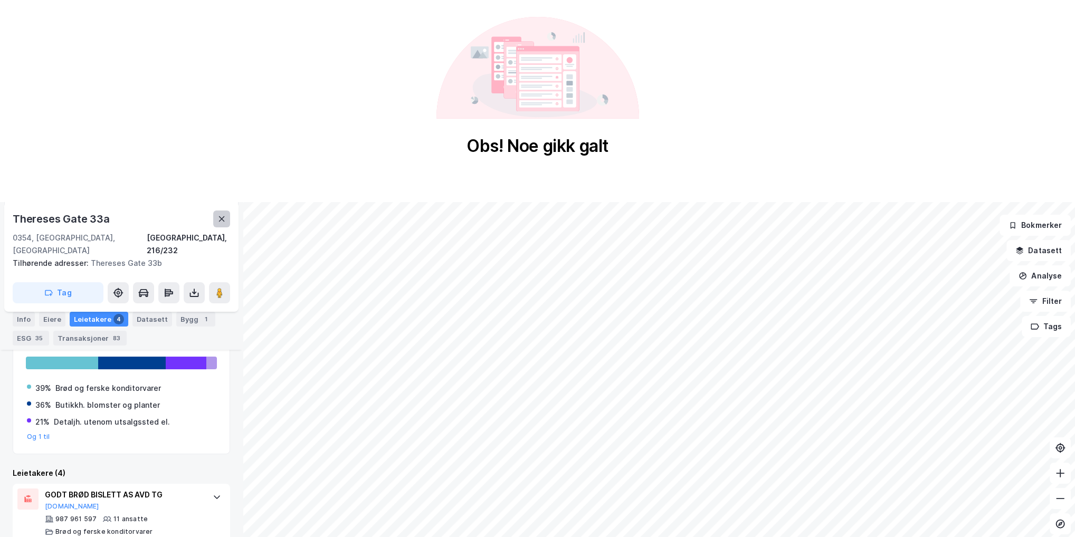
click at [215, 218] on button at bounding box center [221, 219] width 17 height 17
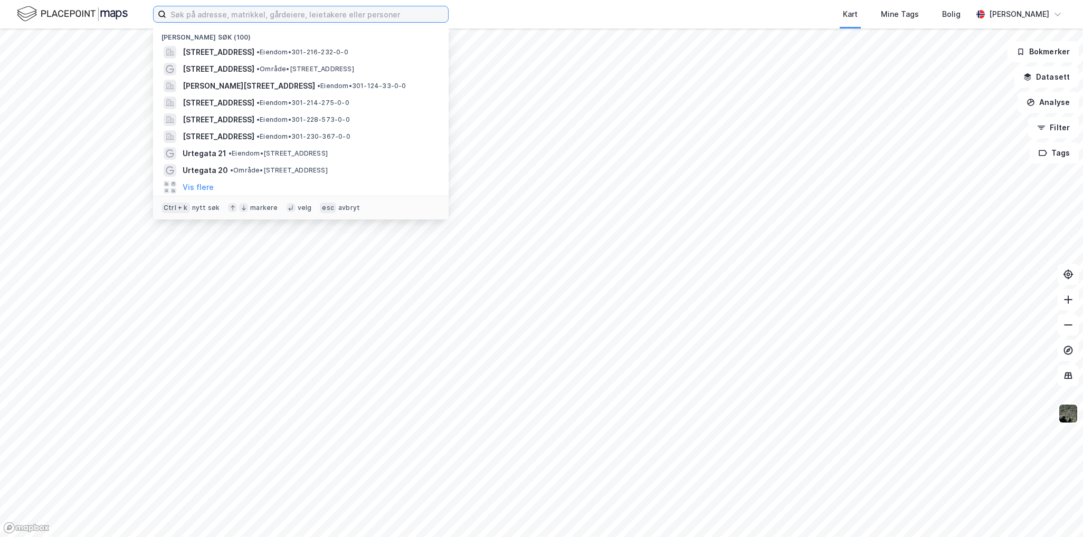
click at [240, 19] on input at bounding box center [307, 14] width 282 height 16
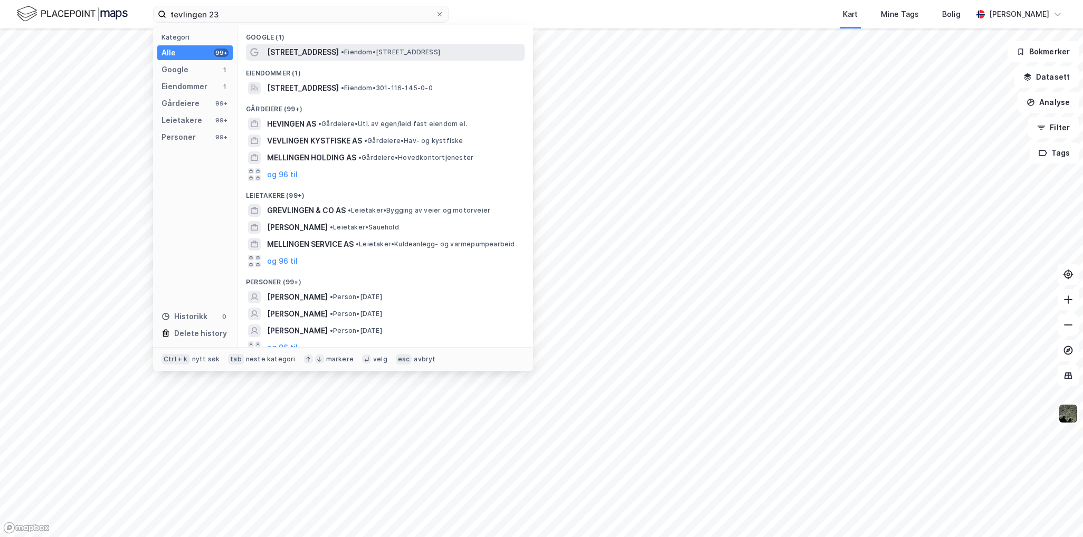
click at [377, 51] on span "• Eiendom • [STREET_ADDRESS]" at bounding box center [390, 52] width 99 height 8
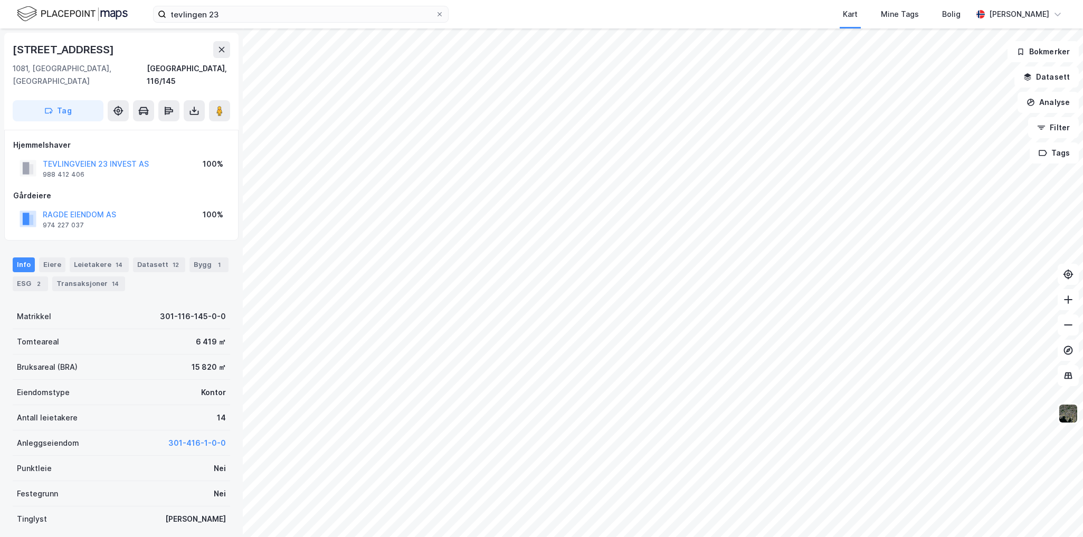
click at [315, 24] on div "tevlingen 23 Kart Mine Tags Bolig [PERSON_NAME]" at bounding box center [541, 14] width 1083 height 29
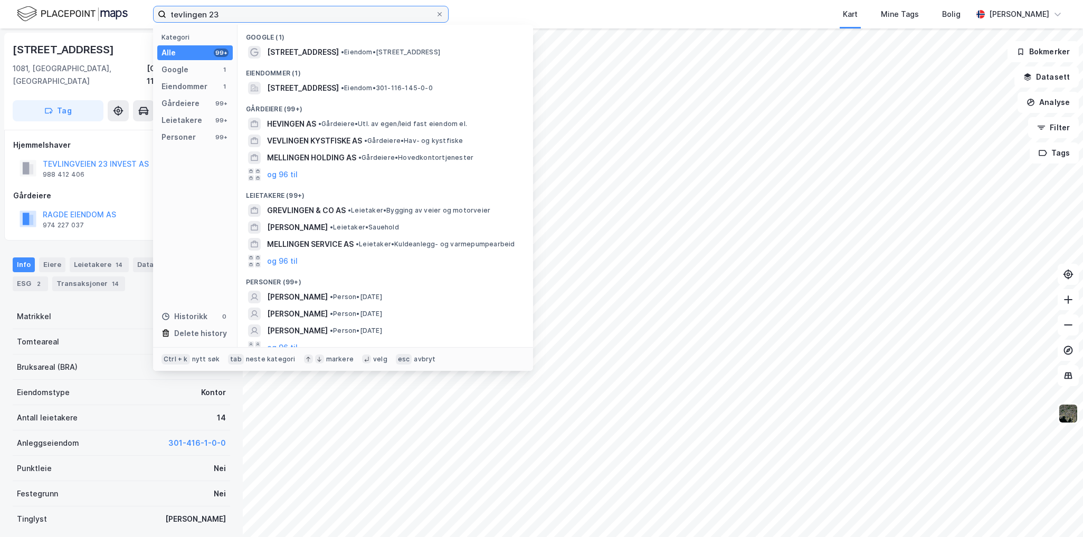
click at [321, 21] on input "tevlingen 23" at bounding box center [300, 14] width 269 height 16
click at [318, 22] on label "tevlingen 23" at bounding box center [301, 14] width 296 height 17
click at [318, 22] on input "tevlingen 23" at bounding box center [300, 14] width 269 height 16
click at [318, 22] on label "tevlingen 23" at bounding box center [301, 14] width 296 height 17
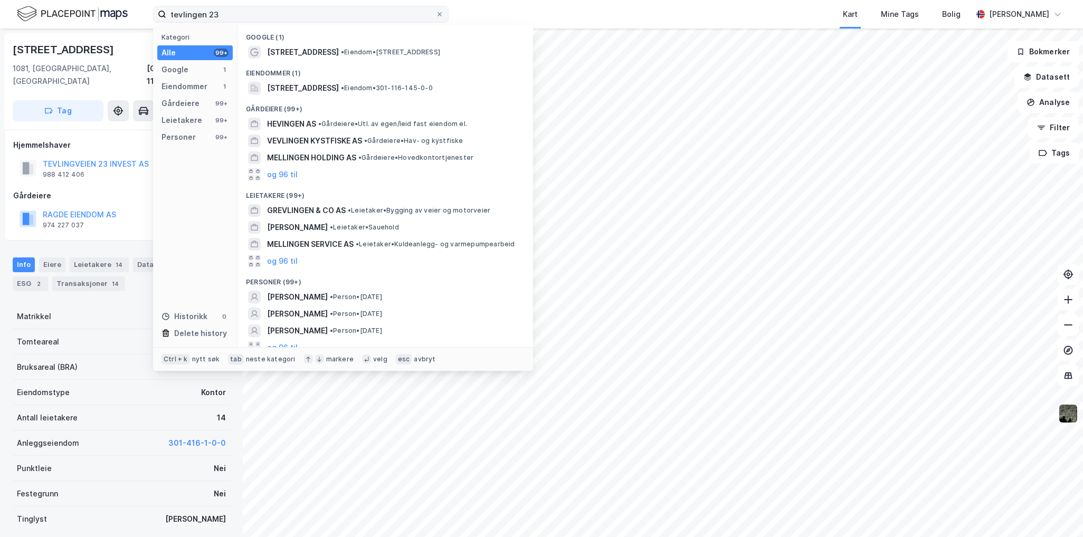
click at [318, 22] on input "tevlingen 23" at bounding box center [300, 14] width 269 height 16
click at [183, 17] on input "tevlingen 23" at bounding box center [300, 14] width 269 height 16
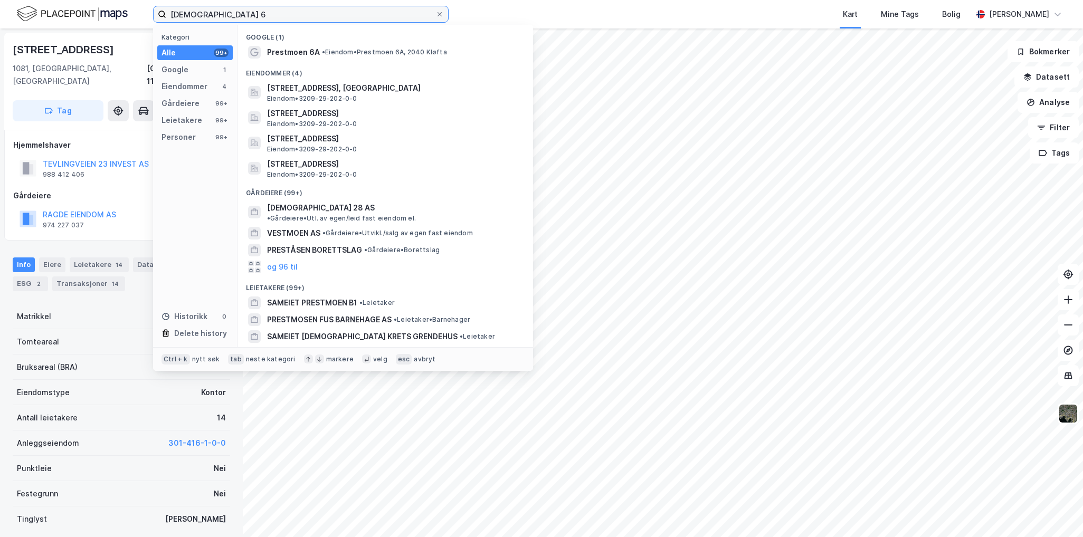
click at [229, 15] on input "[DEMOGRAPHIC_DATA] 6" at bounding box center [300, 14] width 269 height 16
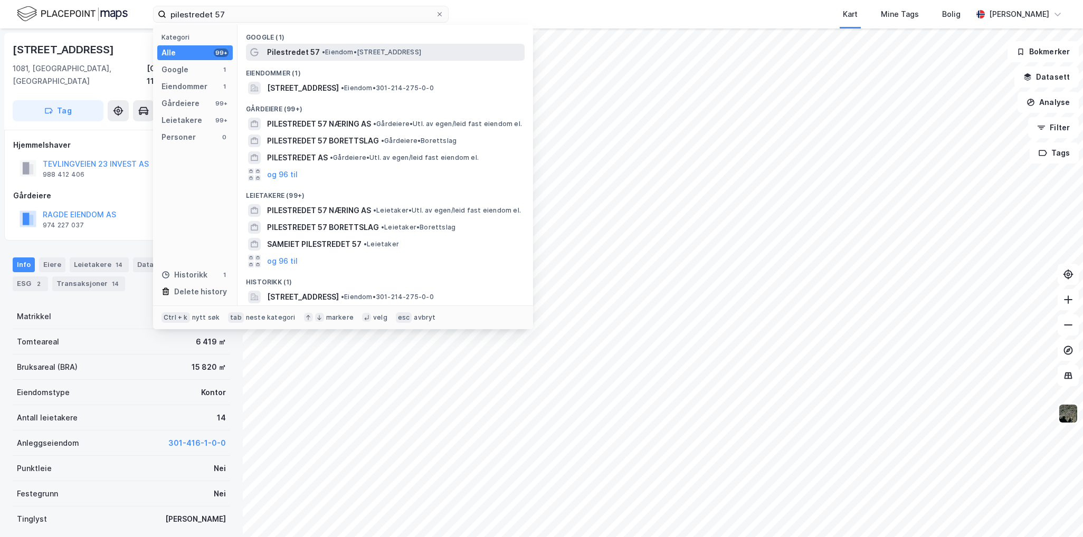
click at [327, 55] on span "• Eiendom • [STREET_ADDRESS]" at bounding box center [371, 52] width 99 height 8
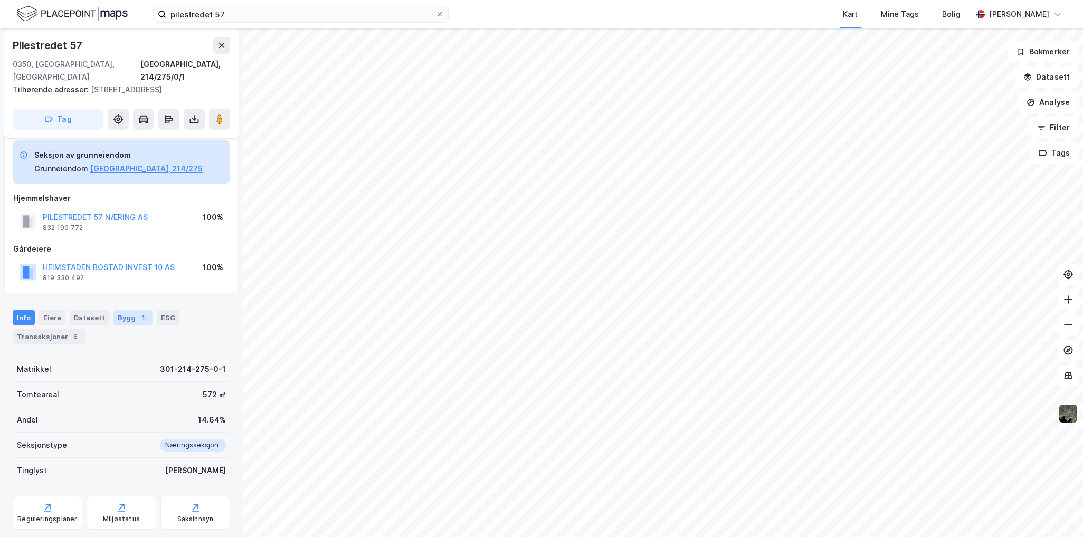
scroll to position [25, 0]
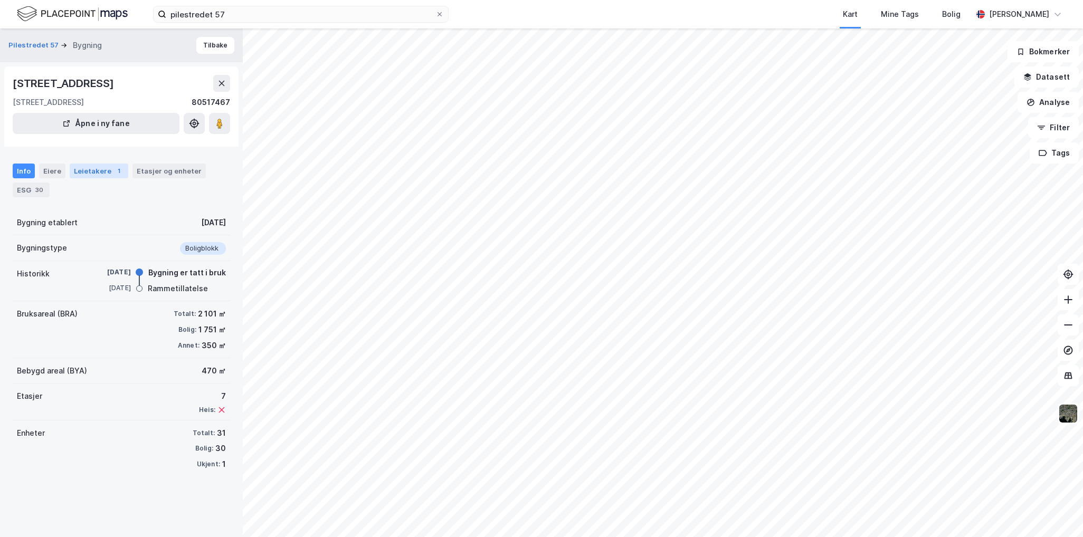
click at [87, 167] on div "Leietakere 1" at bounding box center [99, 171] width 59 height 15
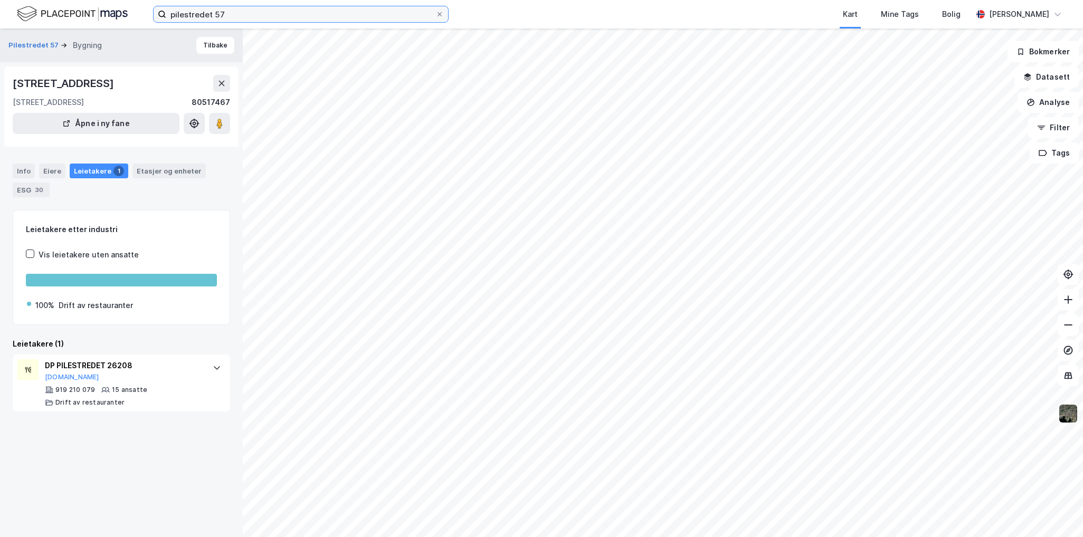
click at [250, 13] on input "pilestredet 57" at bounding box center [300, 14] width 269 height 16
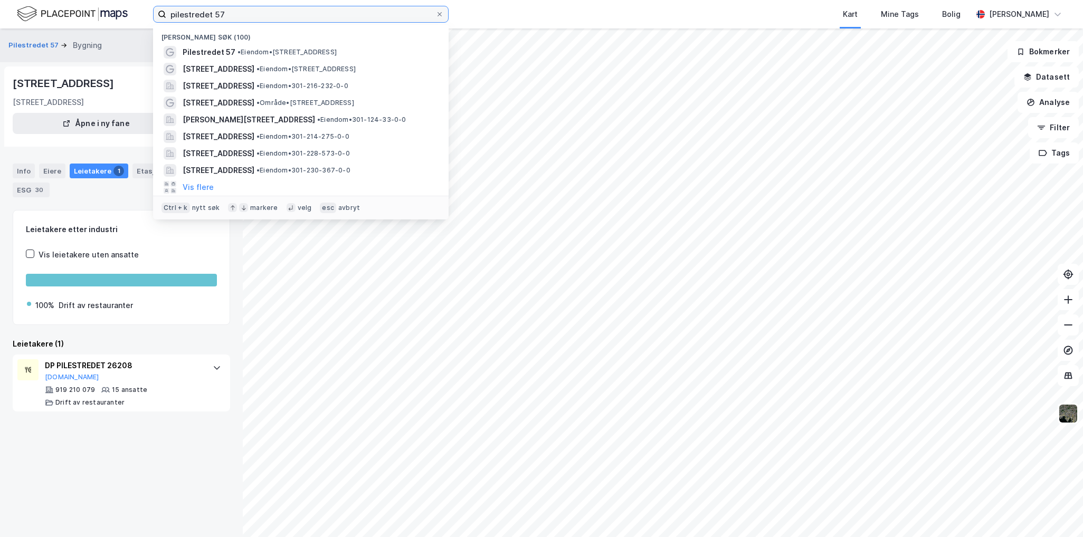
click at [250, 13] on input "pilestredet 57" at bounding box center [300, 14] width 269 height 16
paste input "[PERSON_NAME][STREET_ADDRESS]"
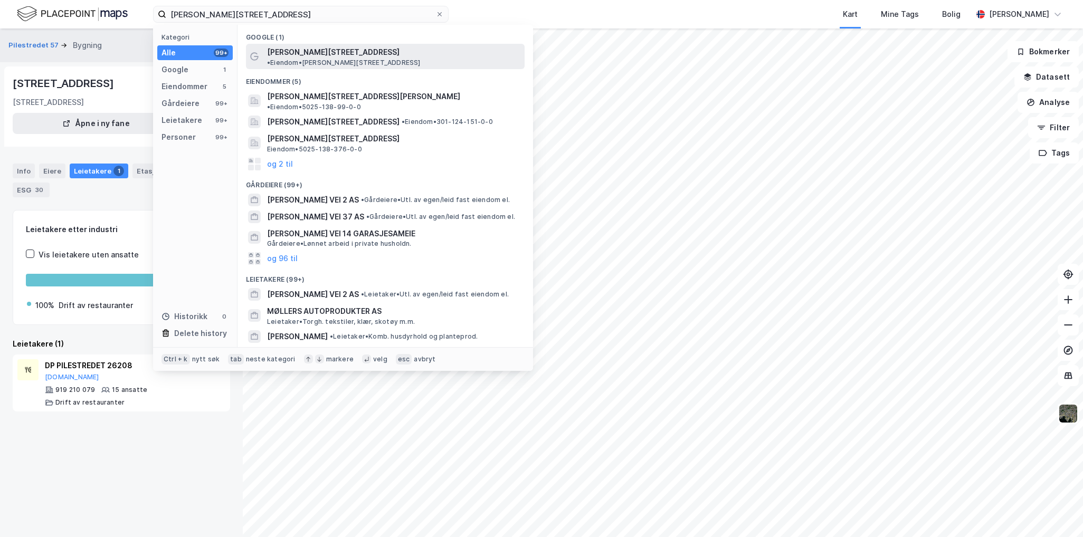
click at [357, 59] on span "• Eiendom • [PERSON_NAME][STREET_ADDRESS]" at bounding box center [344, 63] width 154 height 8
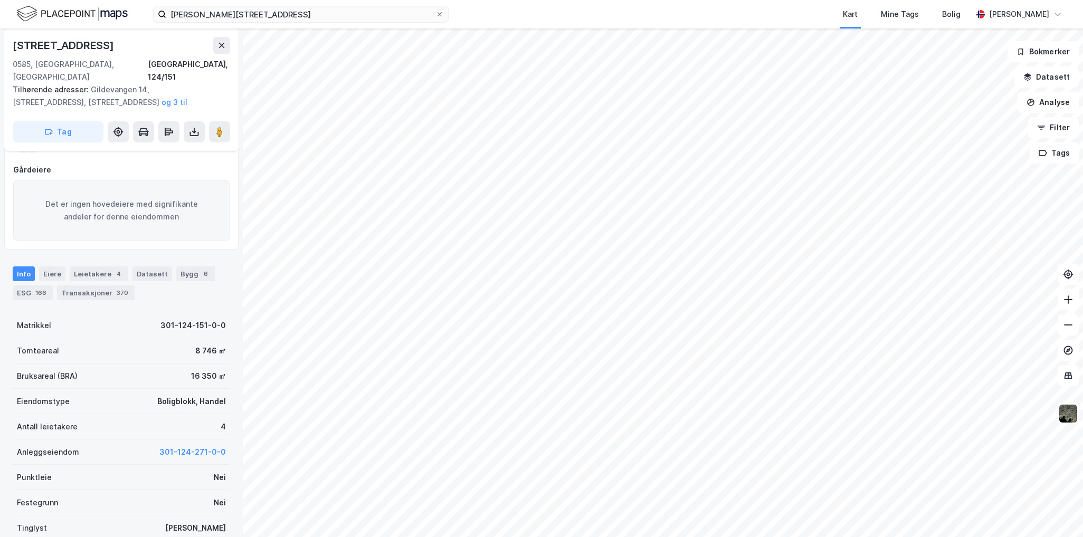
scroll to position [120, 0]
click at [274, 23] on div "[PERSON_NAME] vei 2 Kart Mine Tags Bolig [PERSON_NAME]" at bounding box center [541, 14] width 1083 height 29
click at [279, 17] on input "[PERSON_NAME][STREET_ADDRESS]" at bounding box center [300, 14] width 269 height 16
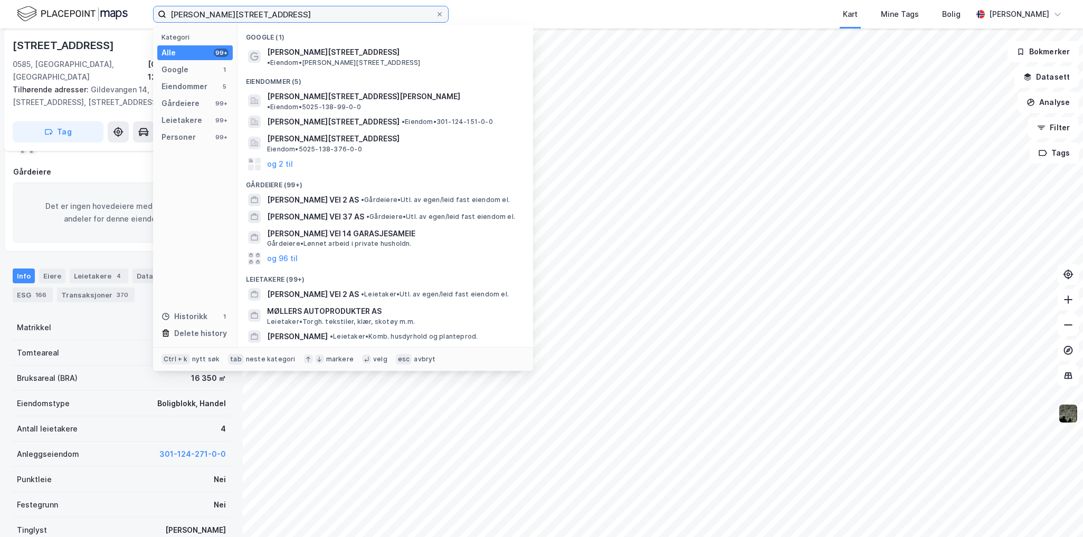
click at [279, 17] on input "[PERSON_NAME][STREET_ADDRESS]" at bounding box center [300, 14] width 269 height 16
paste input "arkveien 21-23"
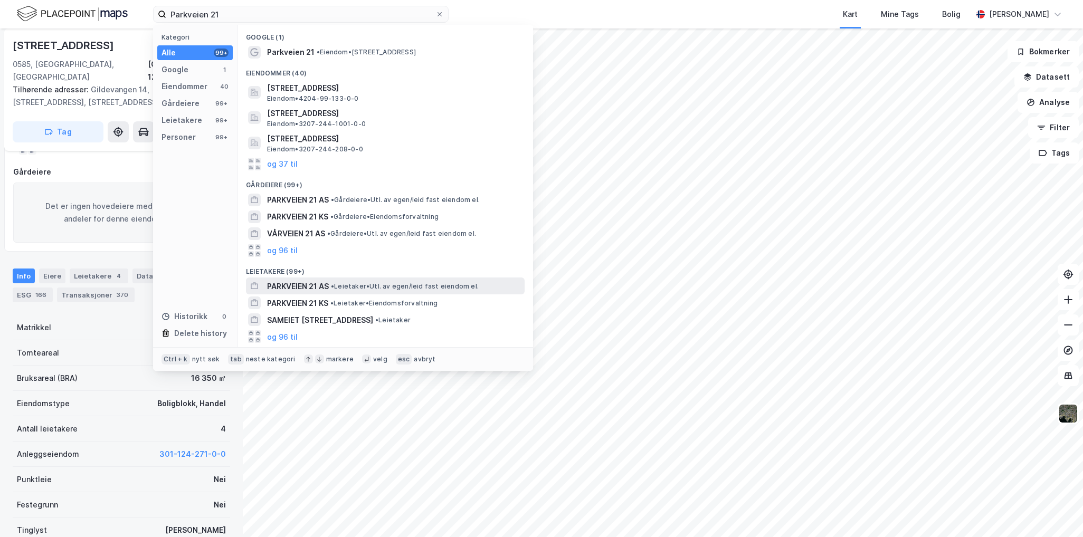
click at [416, 280] on div "PARKVEIEN 21 AS • Leietaker • Utl. av egen/leid fast eiendom el." at bounding box center [394, 286] width 255 height 13
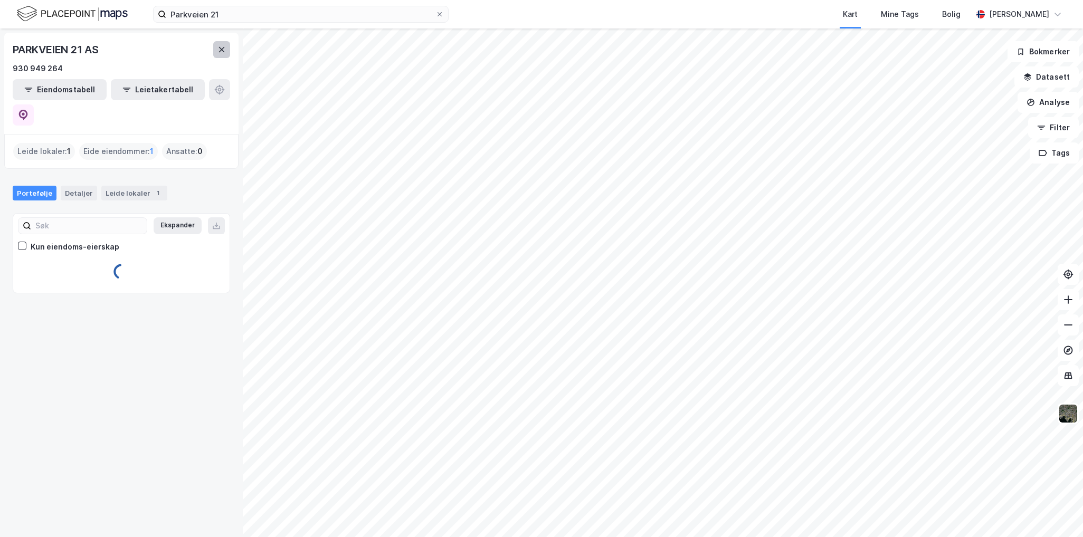
click at [215, 51] on button at bounding box center [221, 49] width 17 height 17
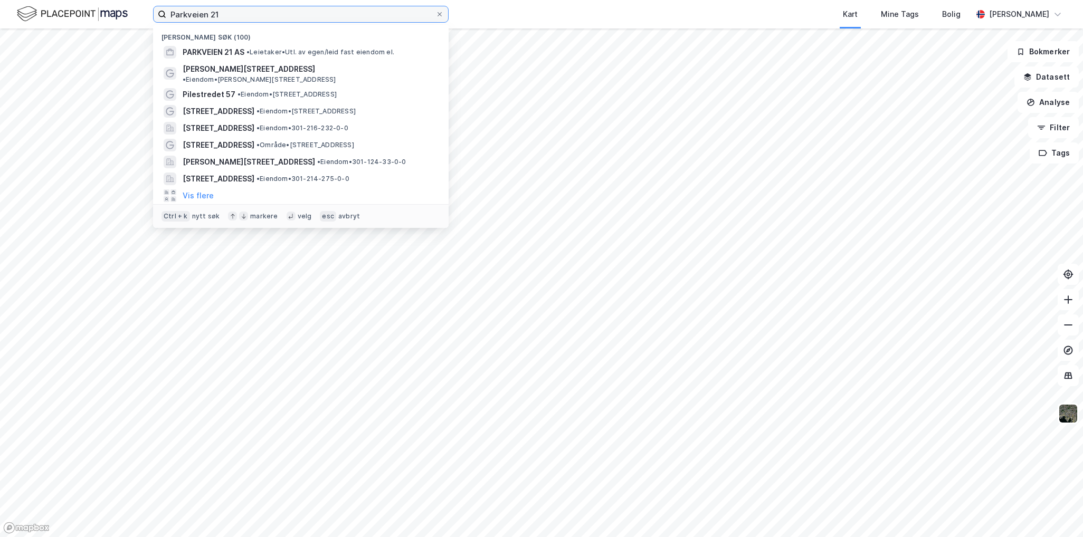
click at [252, 18] on input "Parkveien 21" at bounding box center [300, 14] width 269 height 16
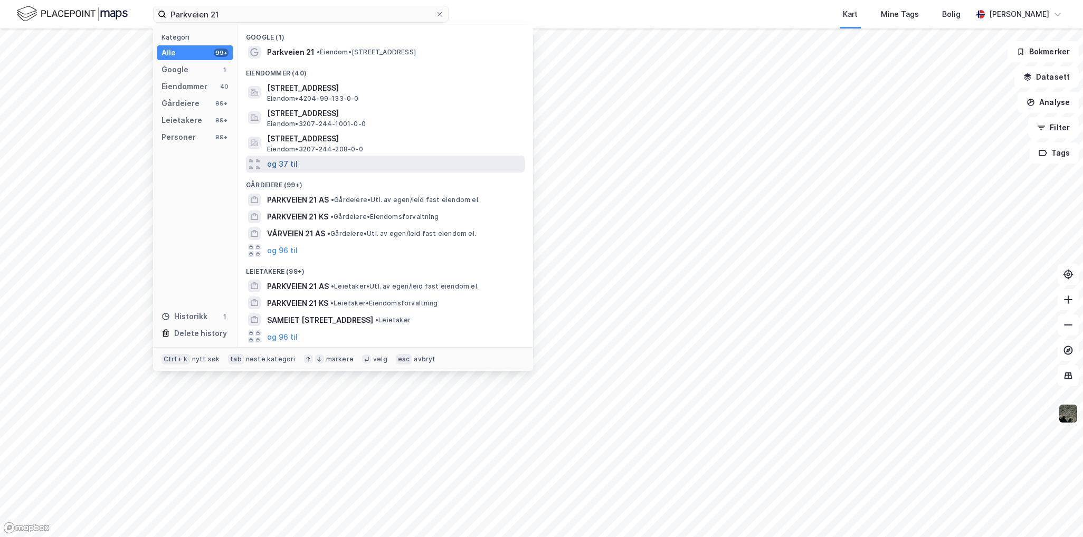
click at [288, 165] on button "og 37 til" at bounding box center [282, 164] width 31 height 13
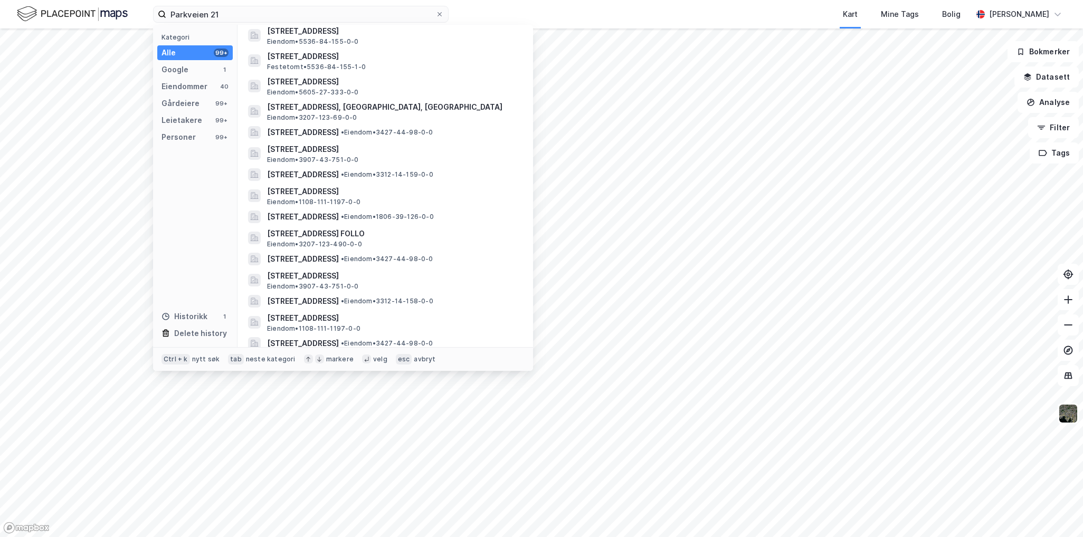
scroll to position [475, 0]
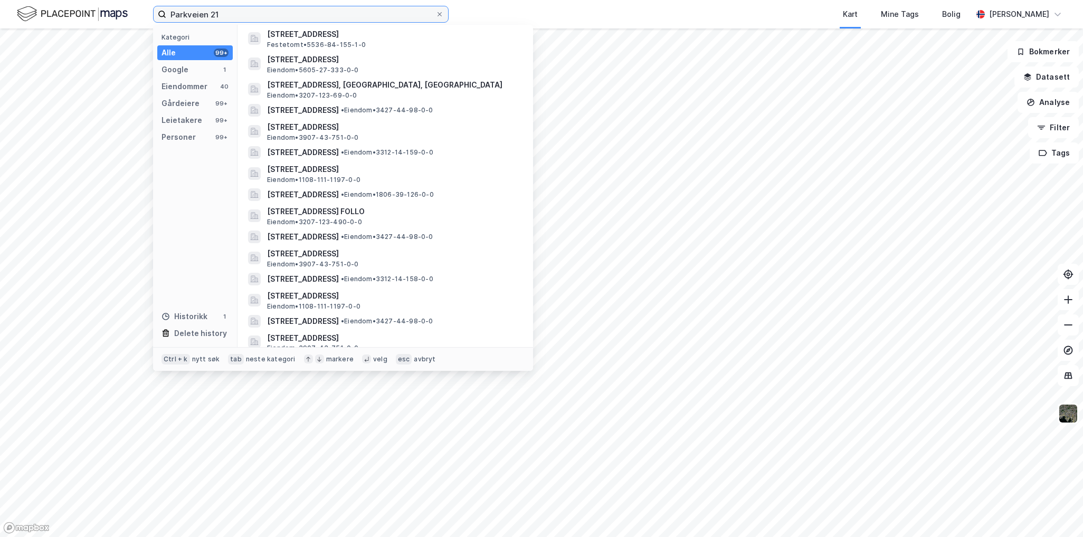
click at [313, 19] on input "Parkveien 21" at bounding box center [300, 14] width 269 height 16
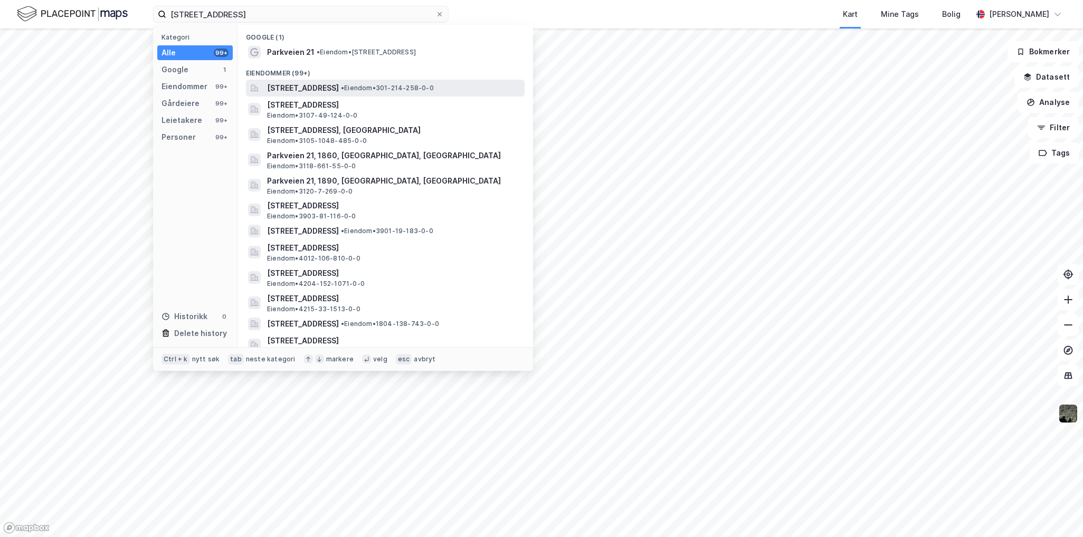
click at [344, 85] on span "•" at bounding box center [342, 88] width 3 height 8
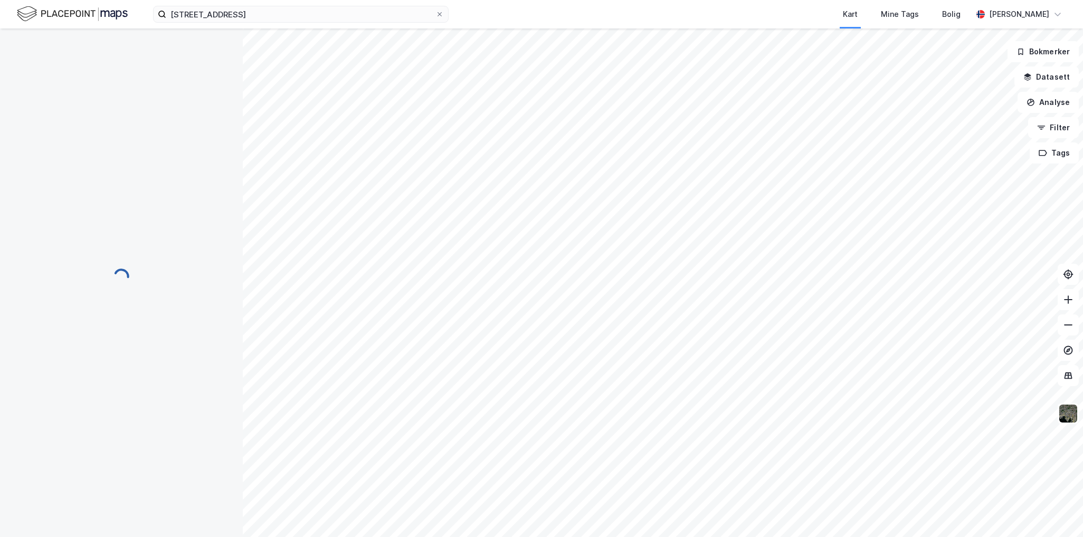
scroll to position [120, 0]
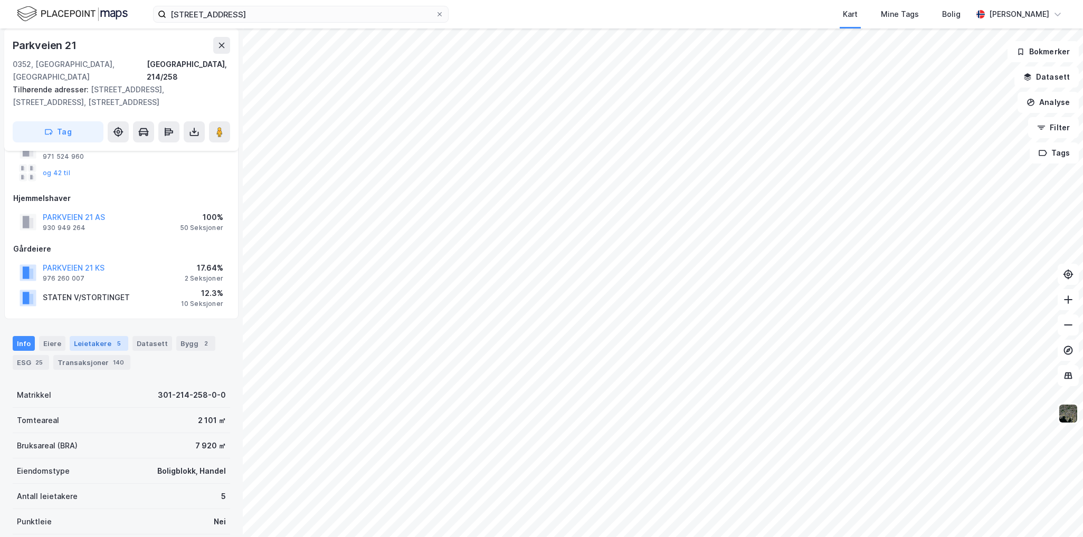
click at [89, 336] on div "Leietakere 5" at bounding box center [99, 343] width 59 height 15
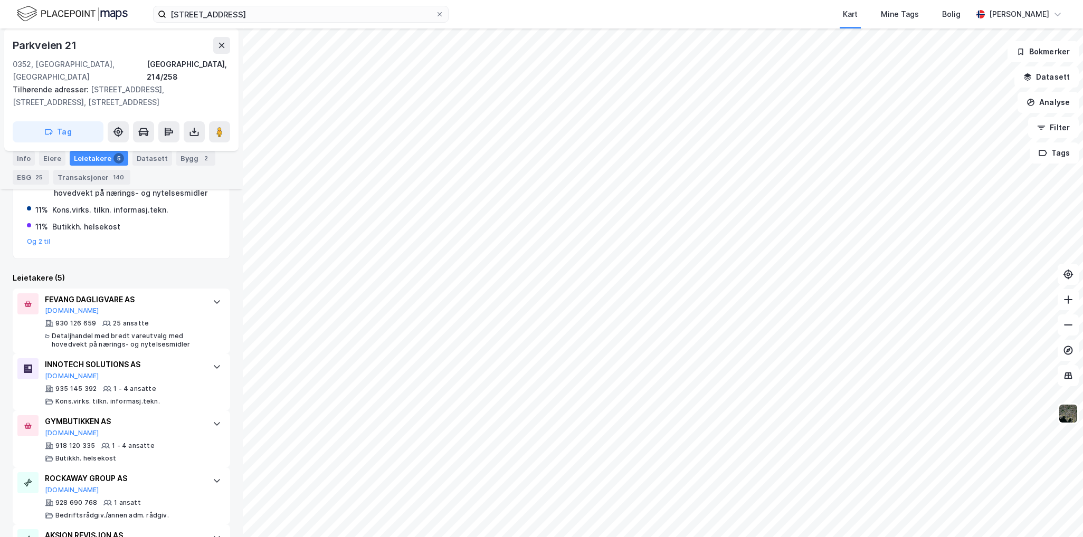
scroll to position [431, 0]
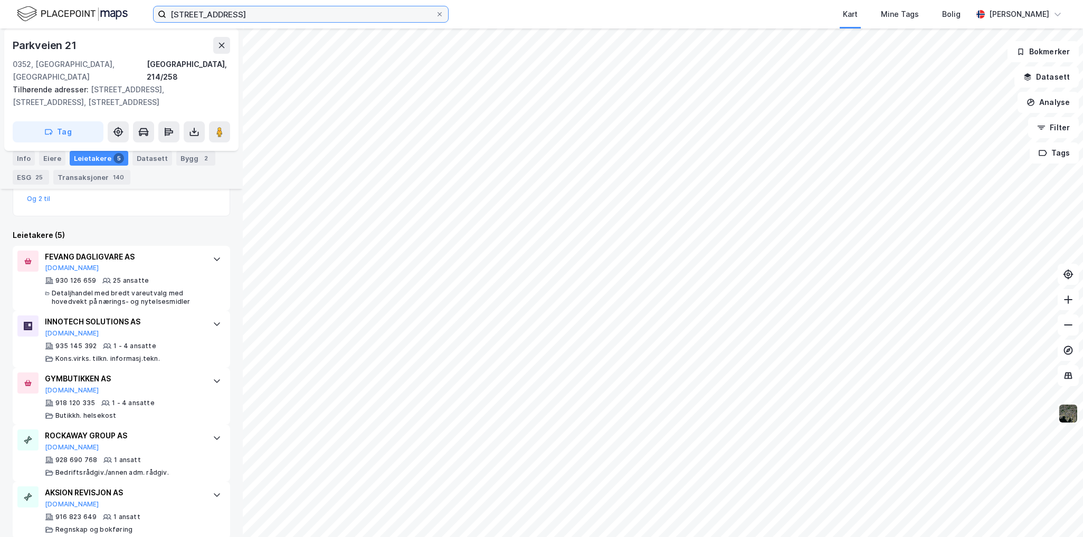
click at [215, 15] on input "[STREET_ADDRESS]" at bounding box center [300, 14] width 269 height 16
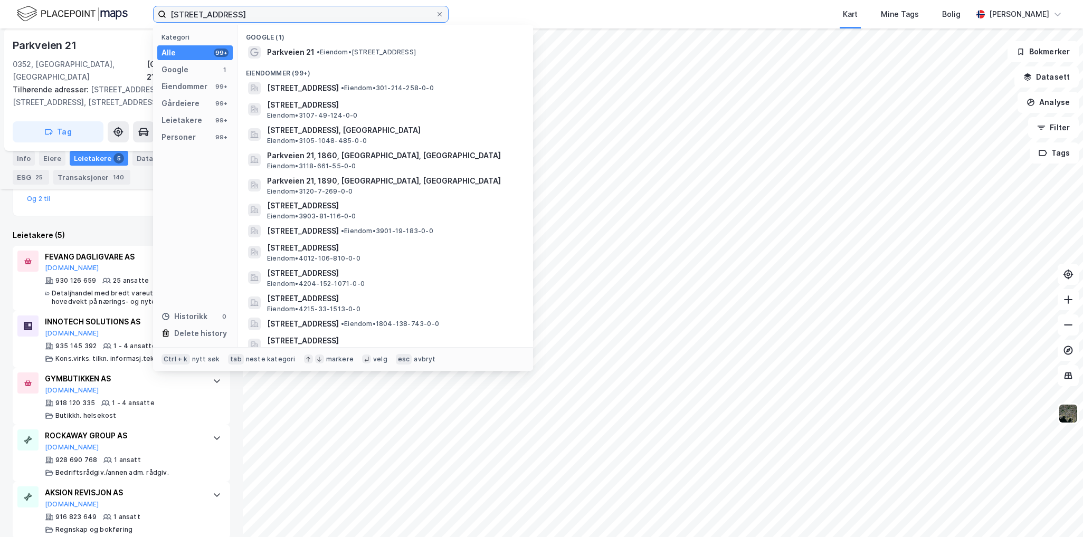
click at [215, 15] on input "[STREET_ADDRESS]" at bounding box center [300, 14] width 269 height 16
paste input "[STREET_ADDRESS]"
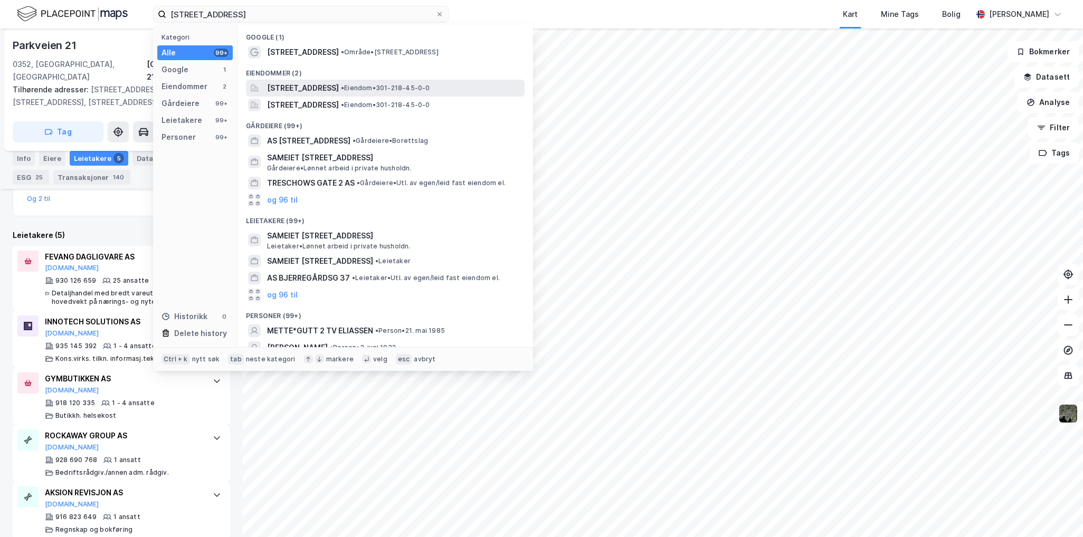
click at [339, 85] on span "[STREET_ADDRESS]" at bounding box center [303, 88] width 72 height 13
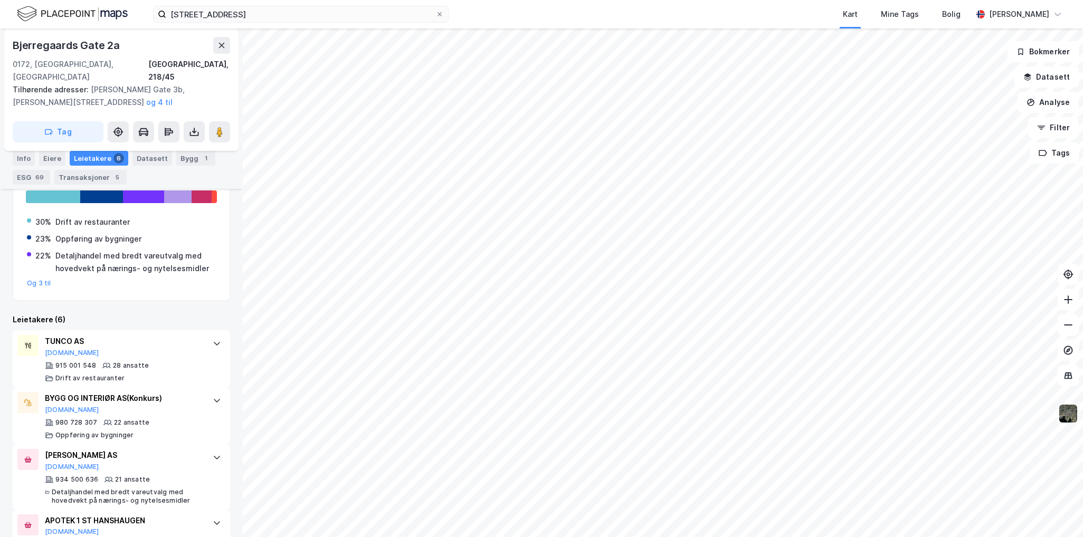
scroll to position [344, 0]
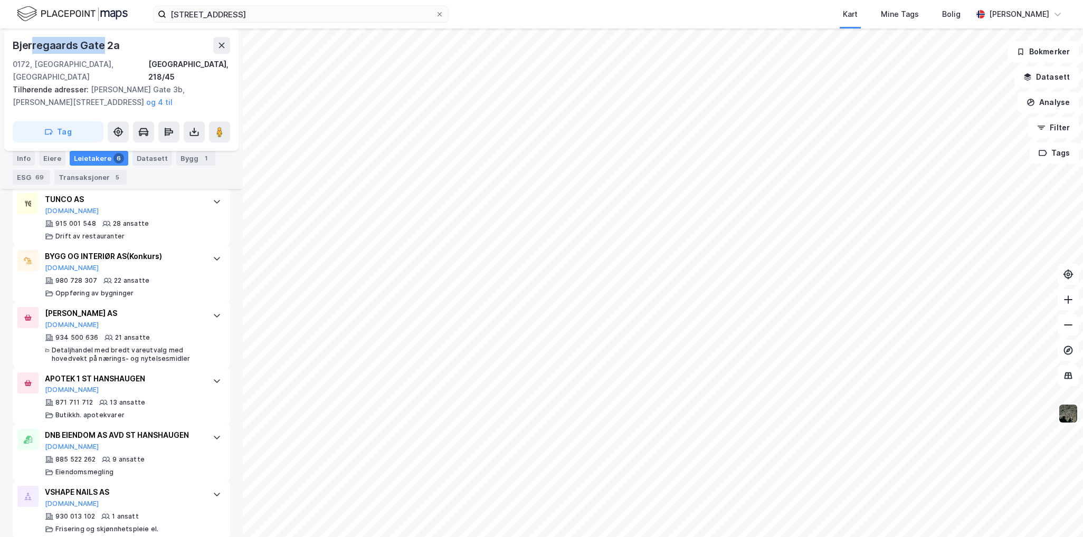
drag, startPoint x: 101, startPoint y: 43, endPoint x: 55, endPoint y: 47, distance: 46.1
click at [35, 47] on div "Bjerregaards Gate 2a" at bounding box center [67, 45] width 109 height 17
drag, startPoint x: 113, startPoint y: 45, endPoint x: -12, endPoint y: 46, distance: 125.6
click at [0, 46] on html "Bjerregaards gate 2 Kart Mine Tags Bolig [PERSON_NAME] [STREET_ADDRESS], 218/45…" at bounding box center [541, 268] width 1083 height 537
copy div "Bjerregaards Gate 2"
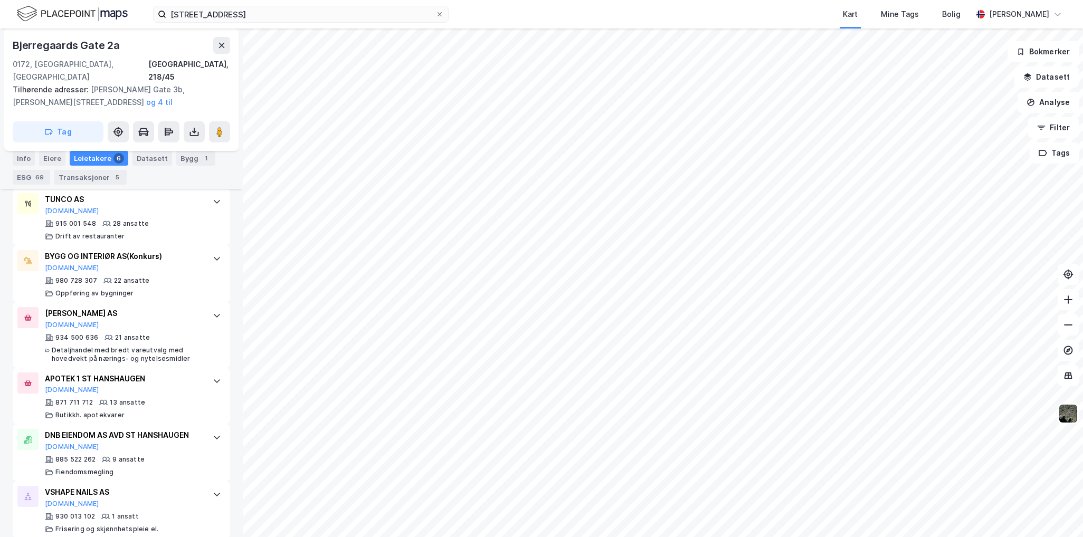
click at [274, 28] on div "[STREET_ADDRESS] Kart Mine Tags Bolig [PERSON_NAME]" at bounding box center [541, 14] width 1083 height 29
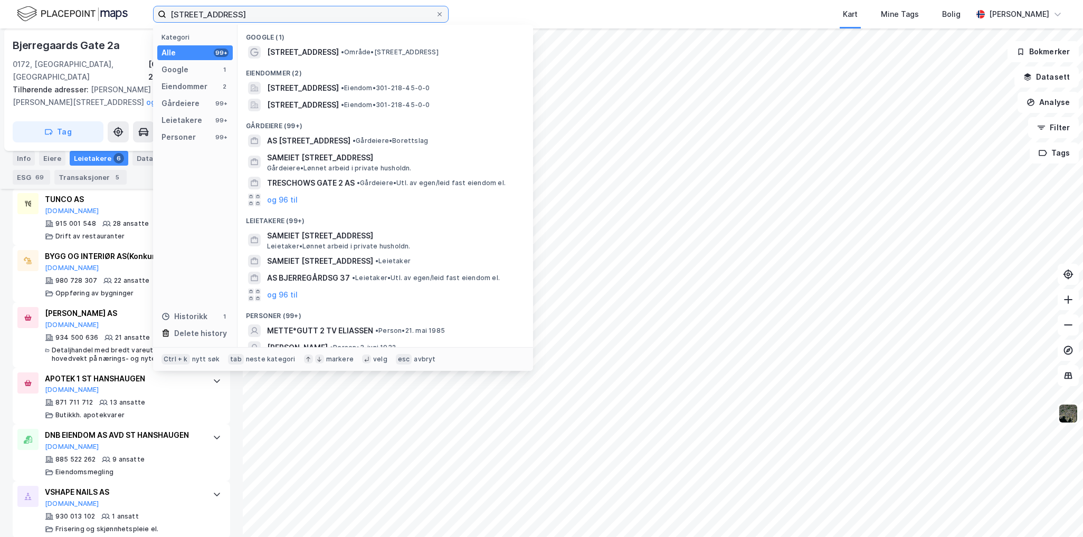
click at [201, 15] on input "[STREET_ADDRESS]" at bounding box center [300, 14] width 269 height 16
paste input "[STREET_ADDRESS]"
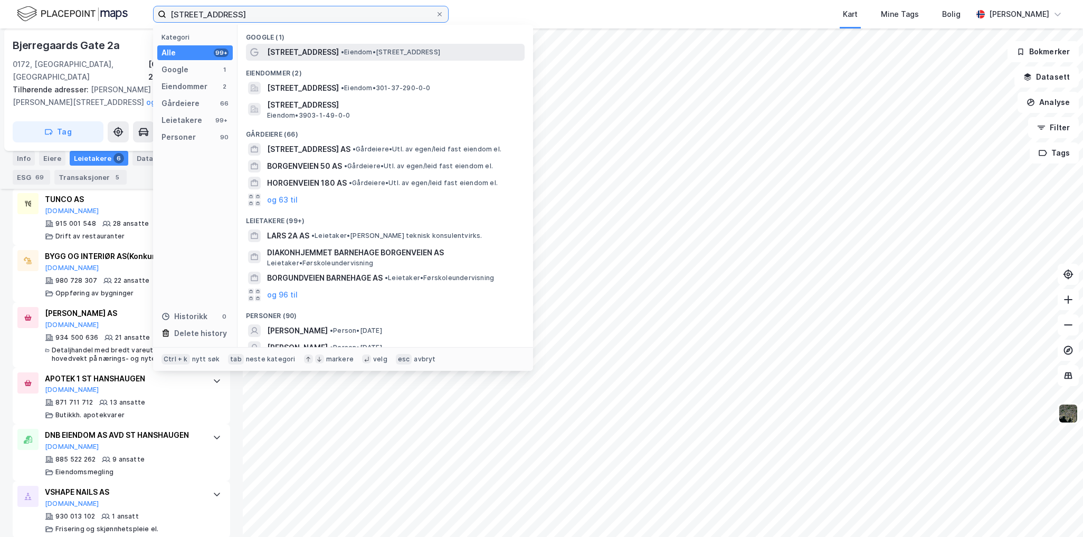
type input "[STREET_ADDRESS]"
click at [424, 59] on div "[STREET_ADDRESS] • Eiendom • [STREET_ADDRESS]" at bounding box center [385, 52] width 279 height 17
